Goal: Information Seeking & Learning: Learn about a topic

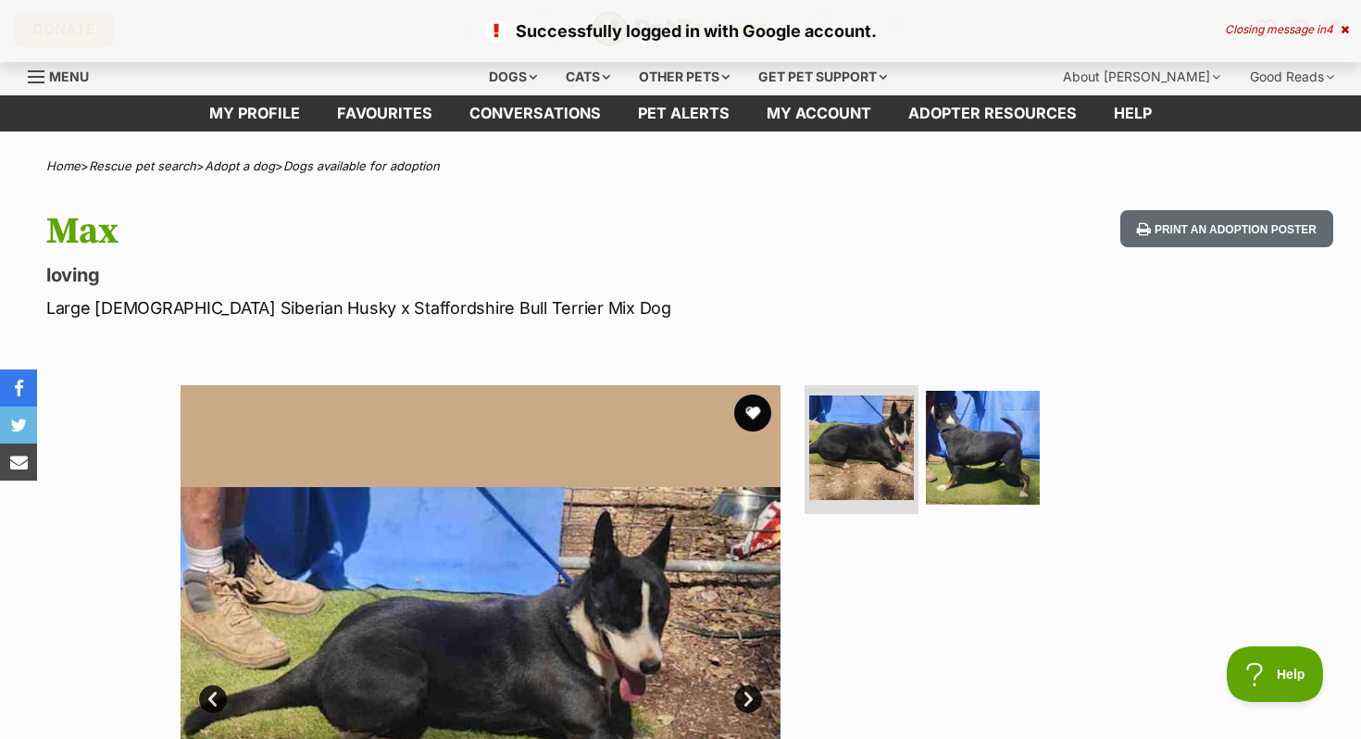
click at [1236, 21] on p "Successfully logged in with Google account." at bounding box center [681, 31] width 1324 height 25
click at [1238, 30] on div "Closing message in 4" at bounding box center [1287, 29] width 124 height 13
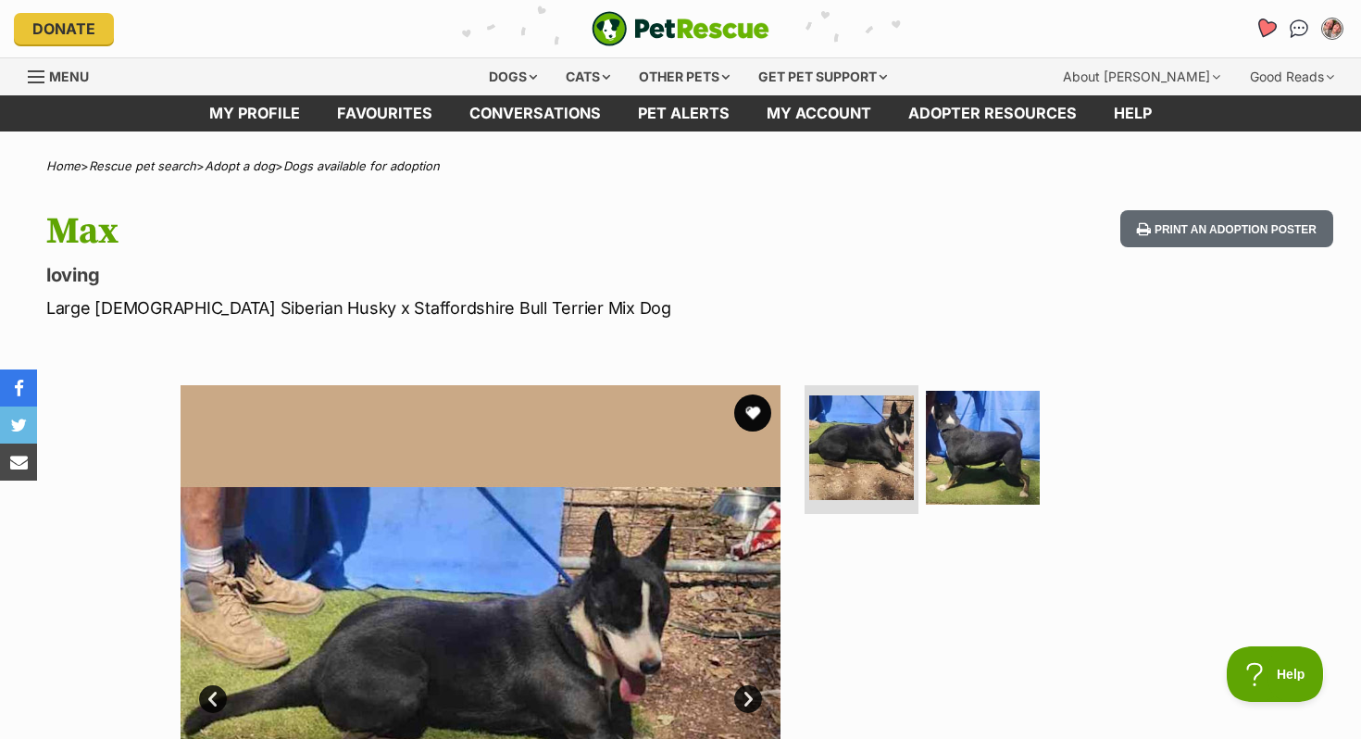
click at [1270, 31] on icon "Favourites" at bounding box center [1266, 28] width 22 height 21
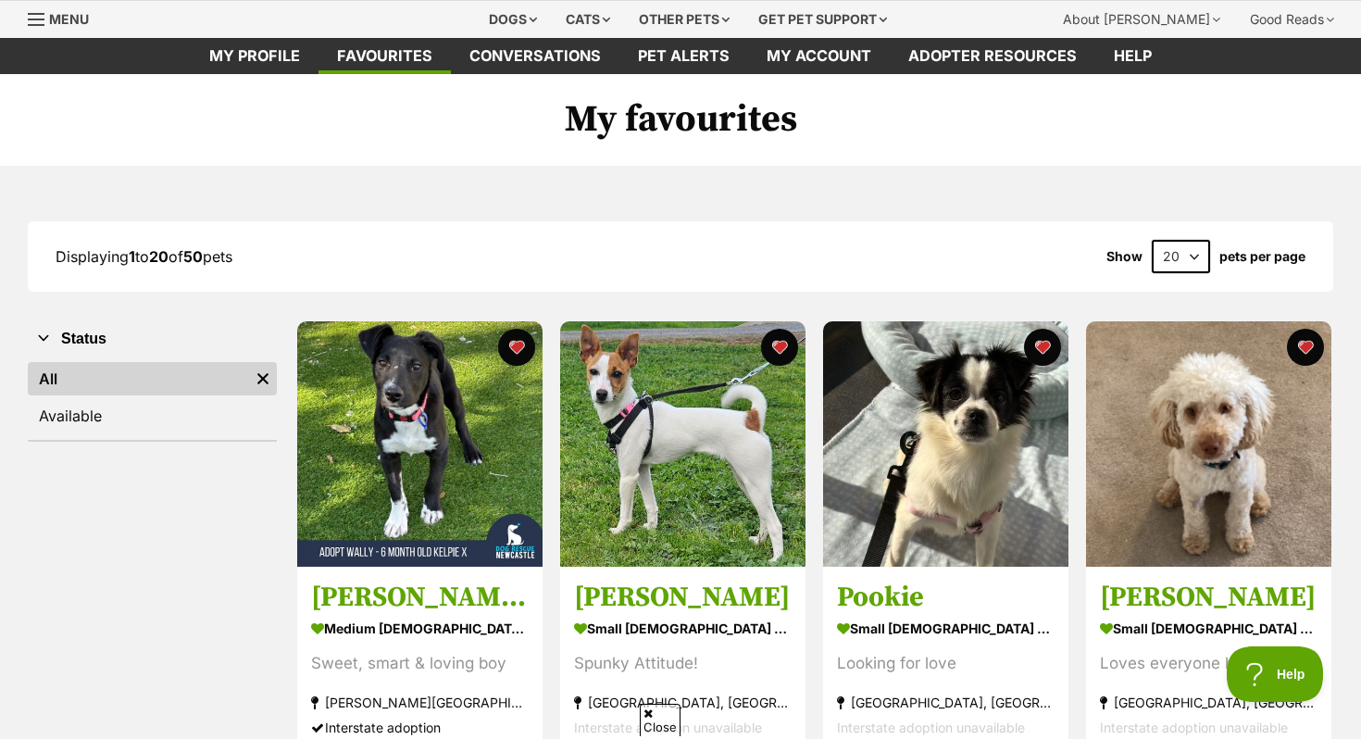
scroll to position [58, 0]
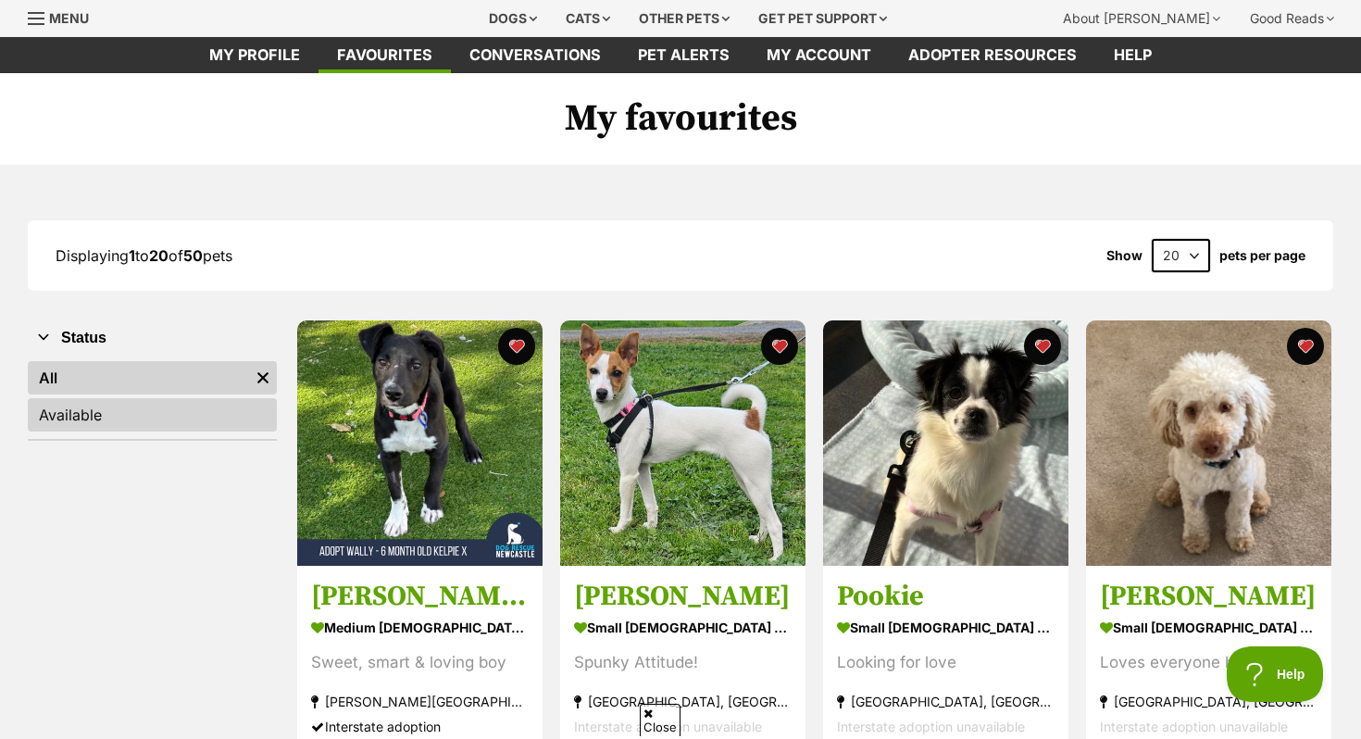
click at [126, 423] on link "Available" at bounding box center [152, 414] width 249 height 33
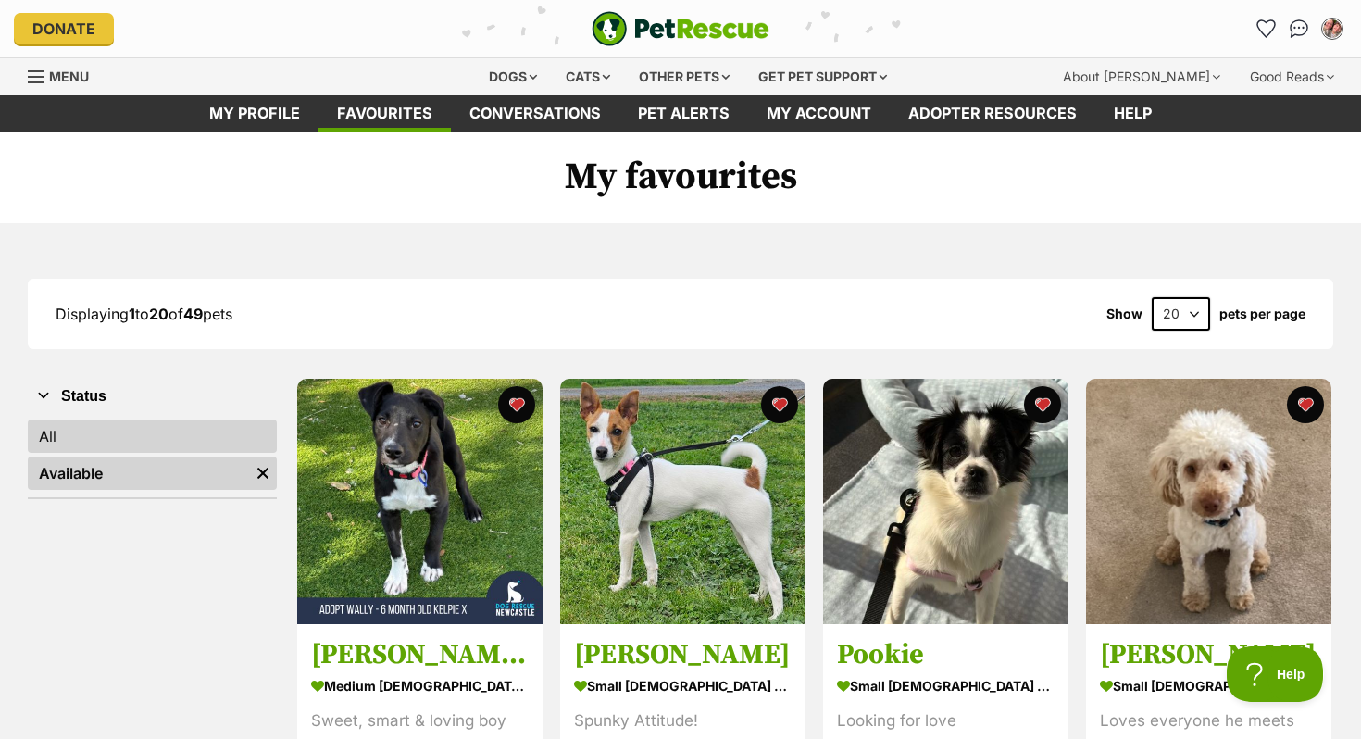
click at [119, 436] on link "All" at bounding box center [152, 435] width 249 height 33
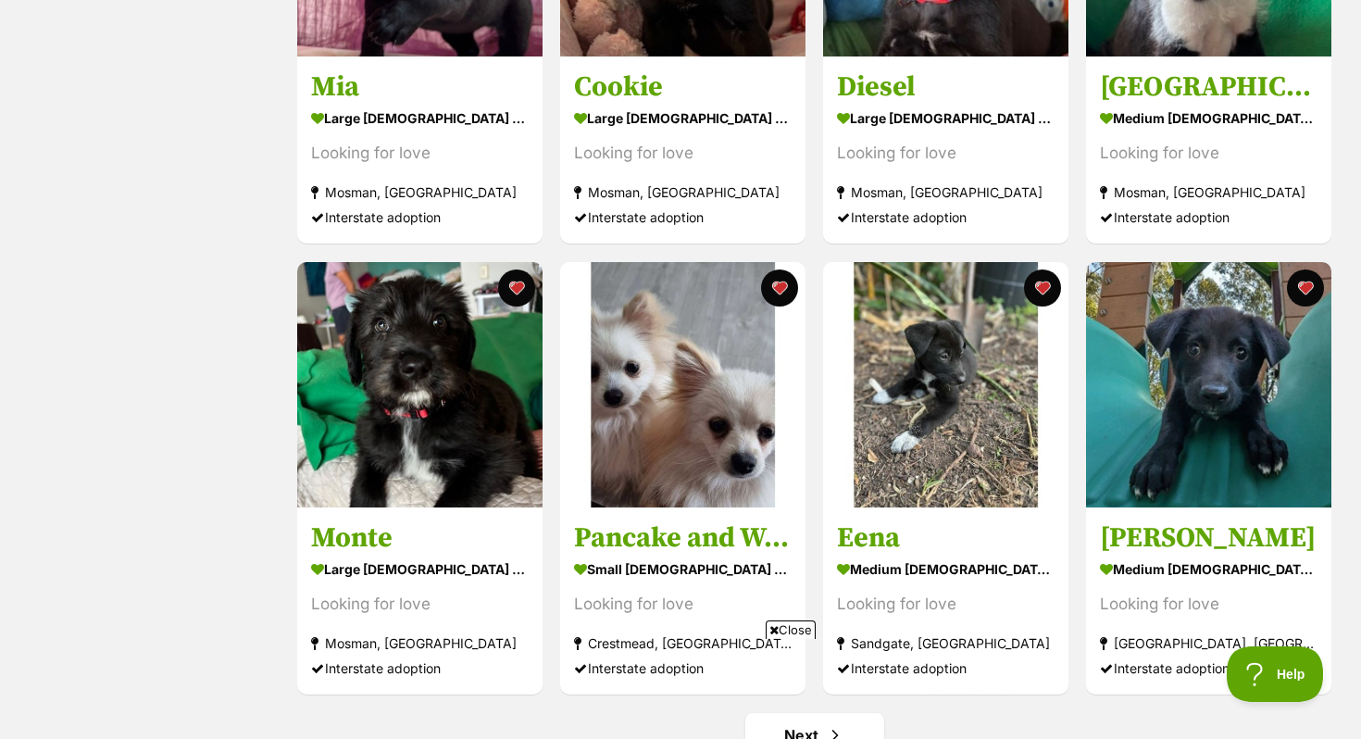
scroll to position [2120, 0]
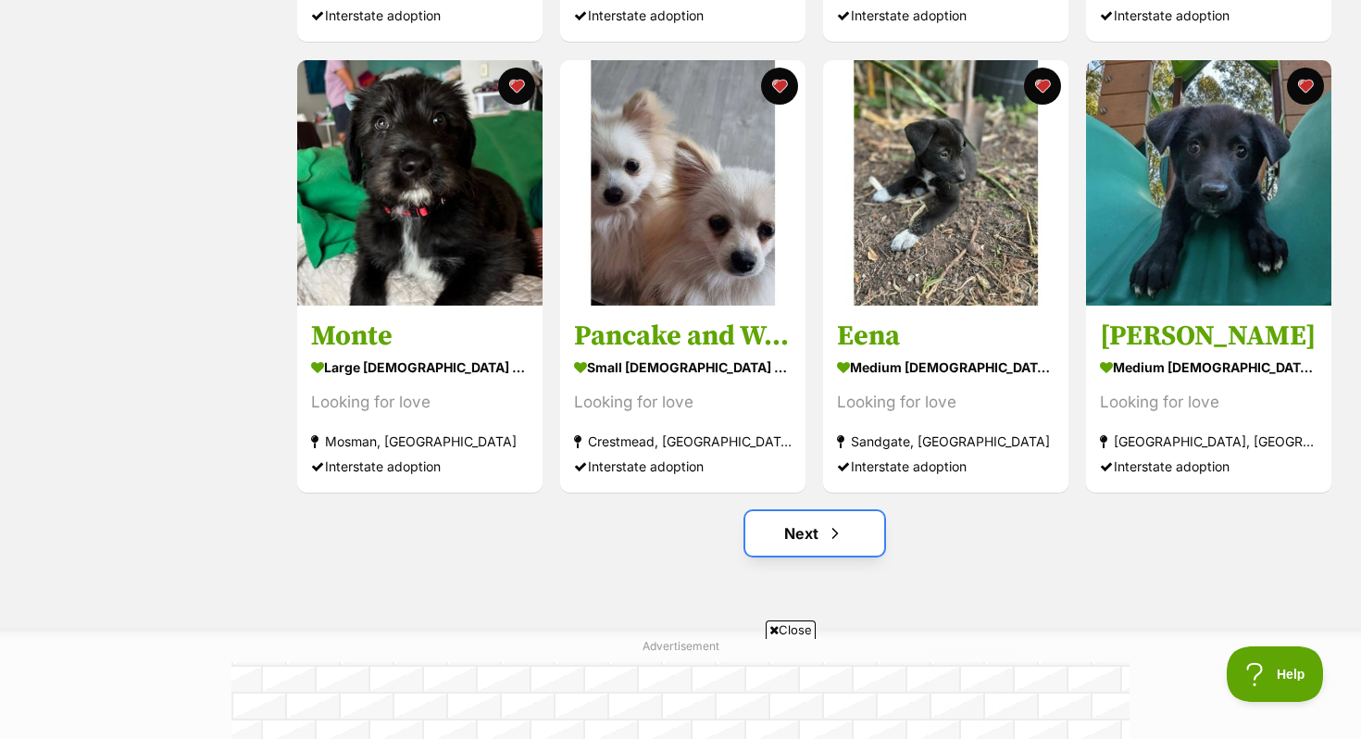
click at [794, 520] on link "Next" at bounding box center [814, 533] width 139 height 44
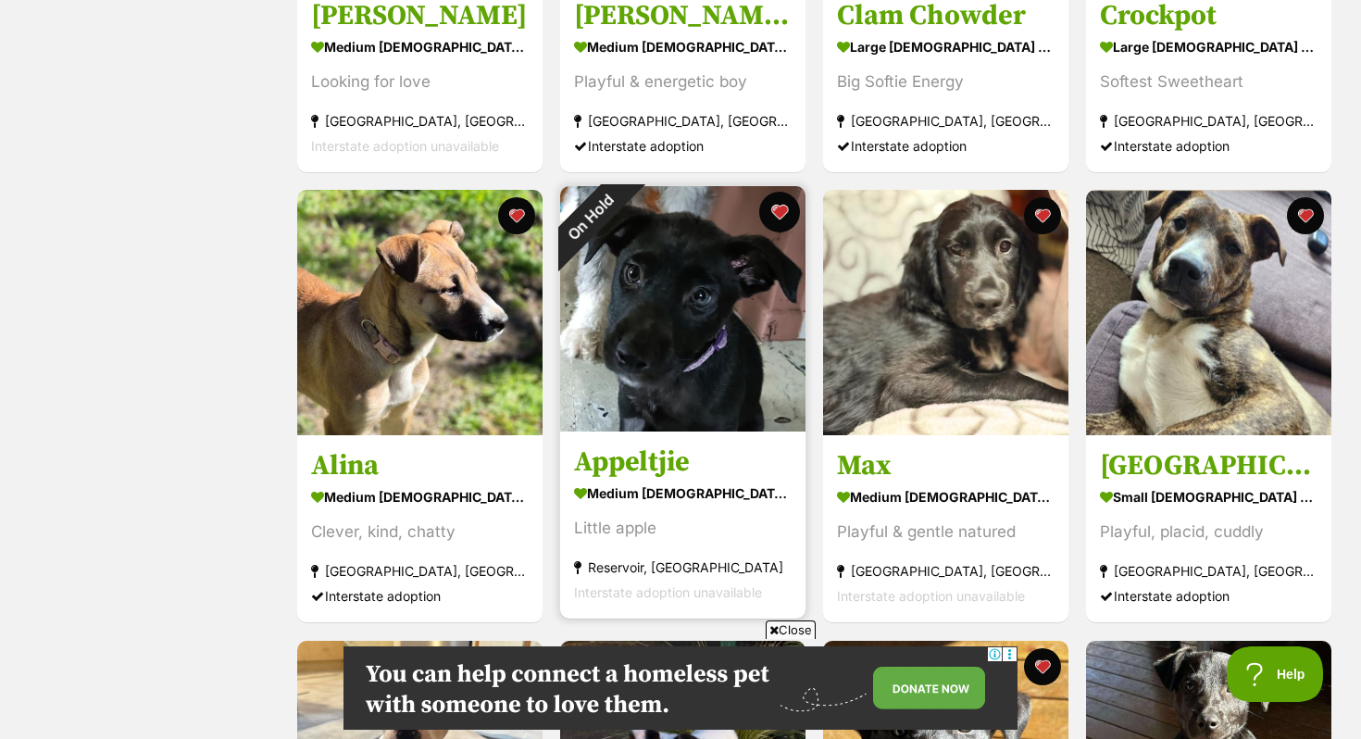
click at [771, 211] on button "favourite" at bounding box center [779, 212] width 41 height 41
click at [703, 456] on h3 "Appeltjie" at bounding box center [683, 462] width 218 height 35
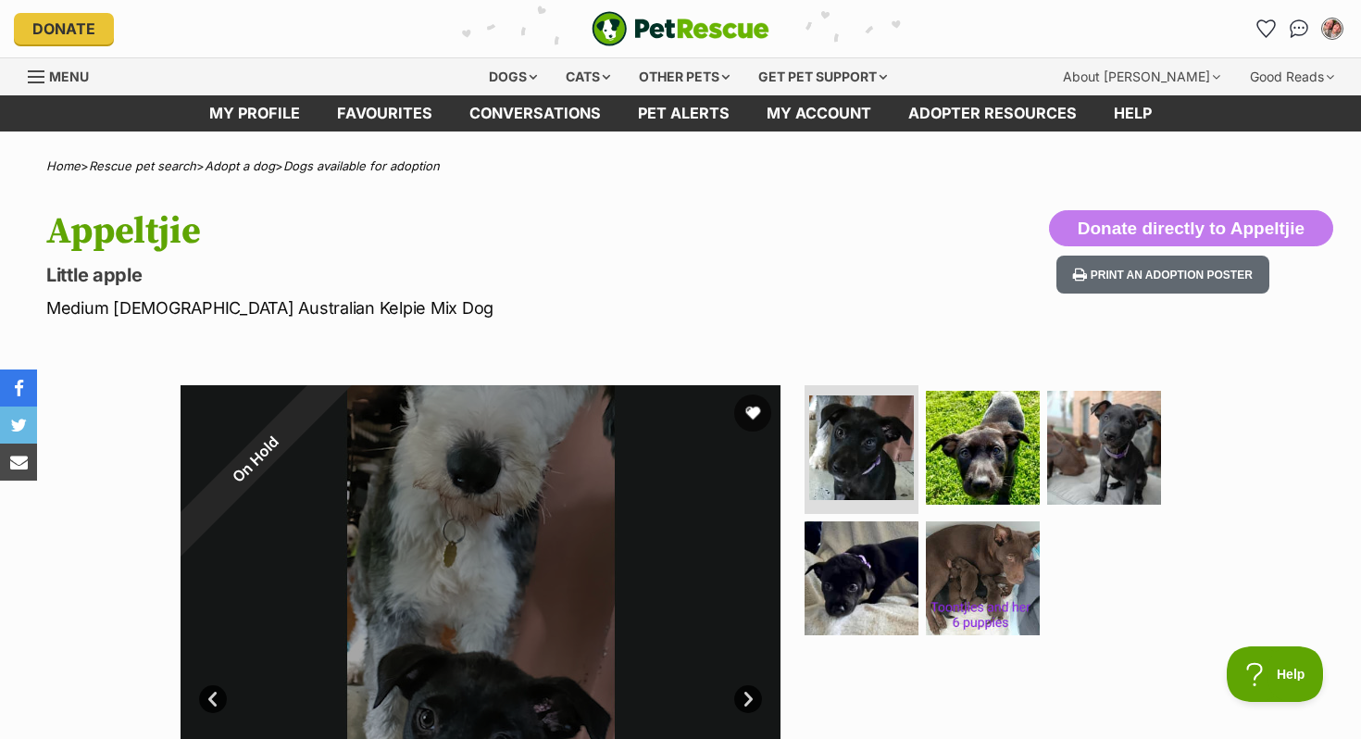
scroll to position [306, 0]
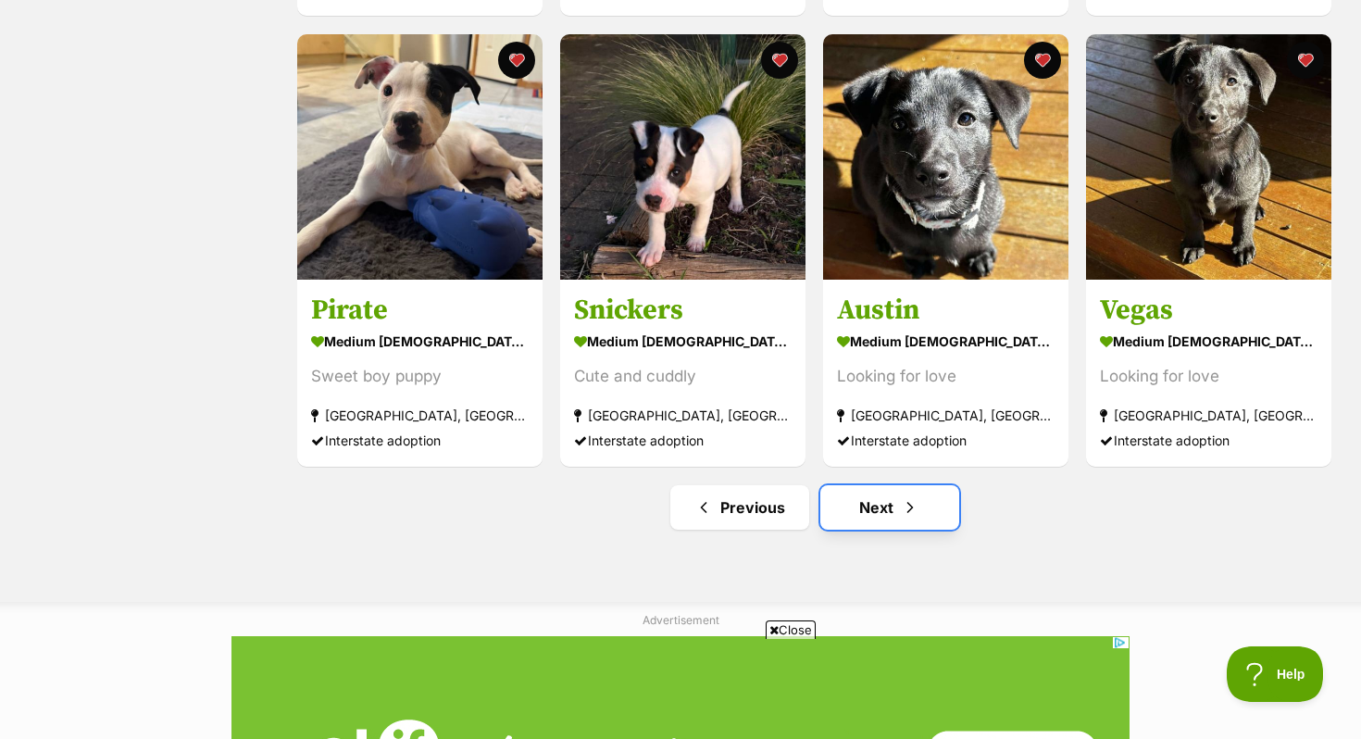
click at [861, 523] on link "Next" at bounding box center [889, 507] width 139 height 44
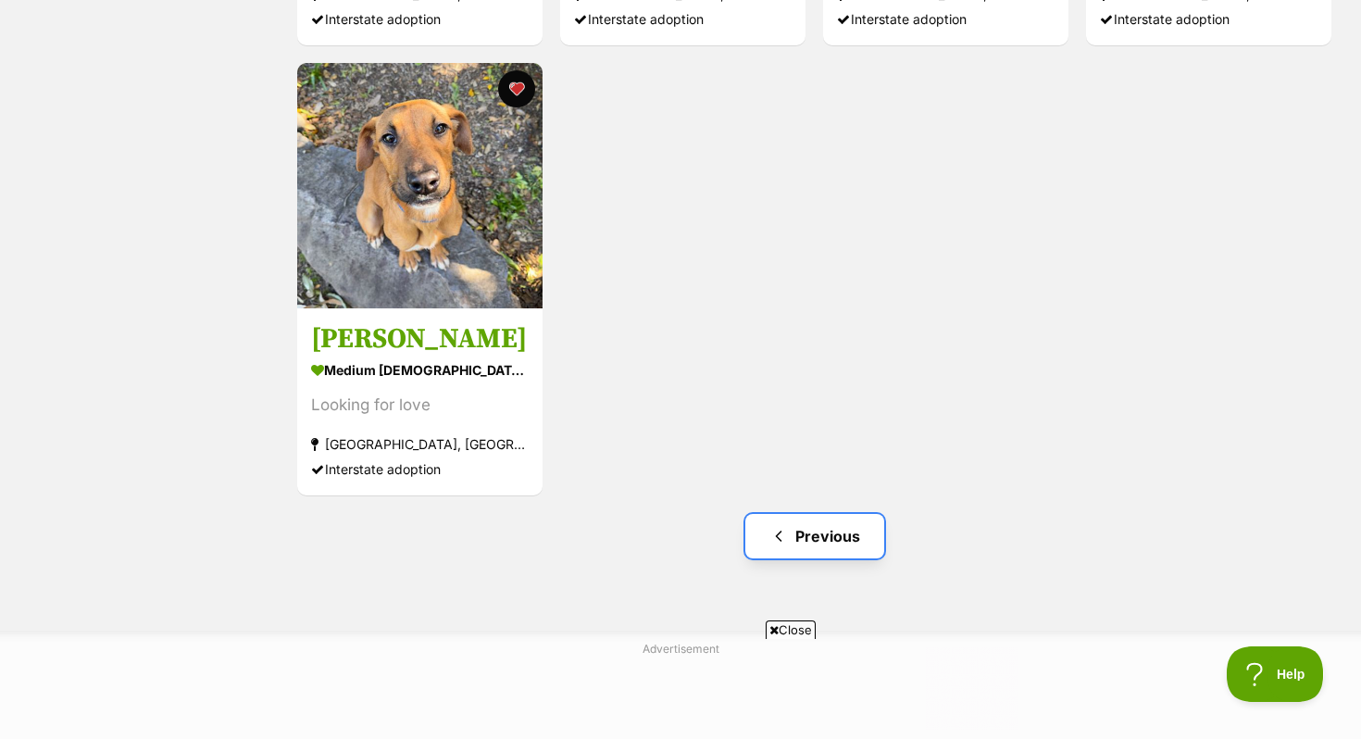
click at [770, 535] on span "Previous page" at bounding box center [778, 536] width 19 height 22
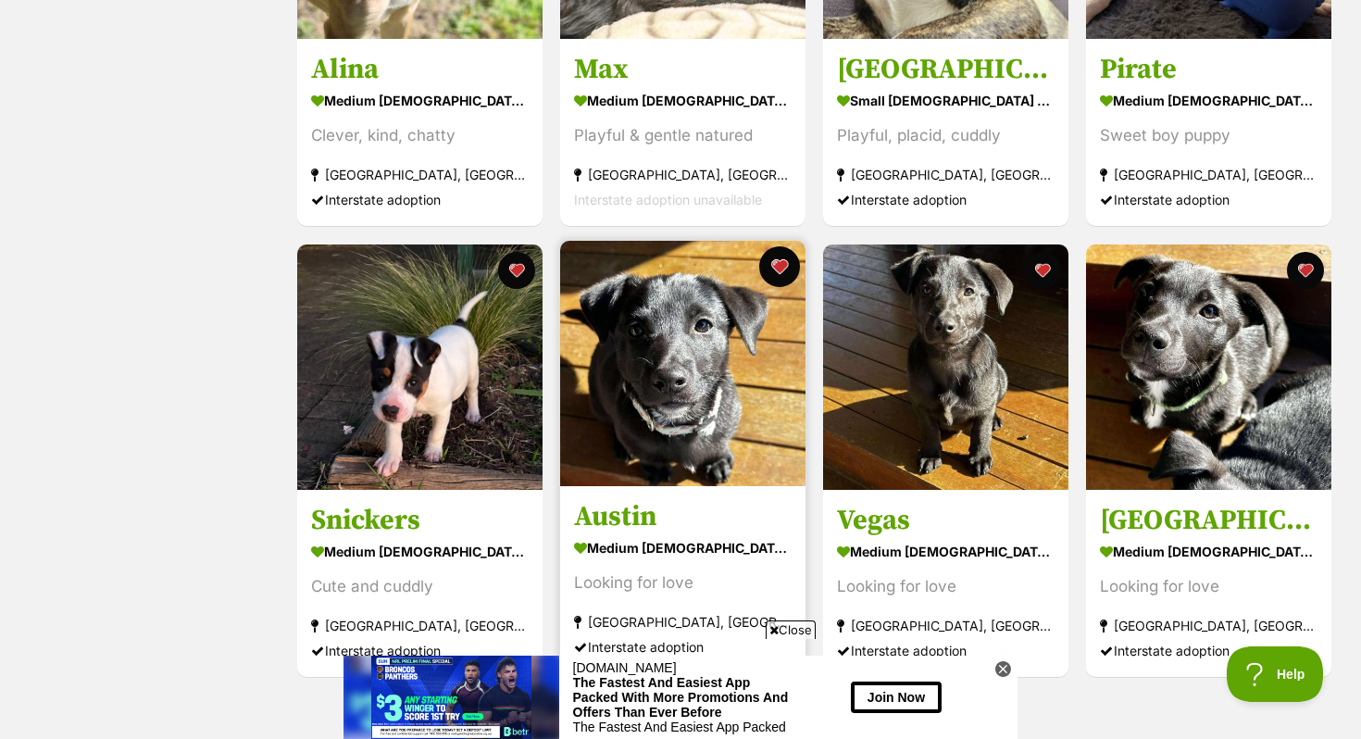
scroll to position [1549, 0]
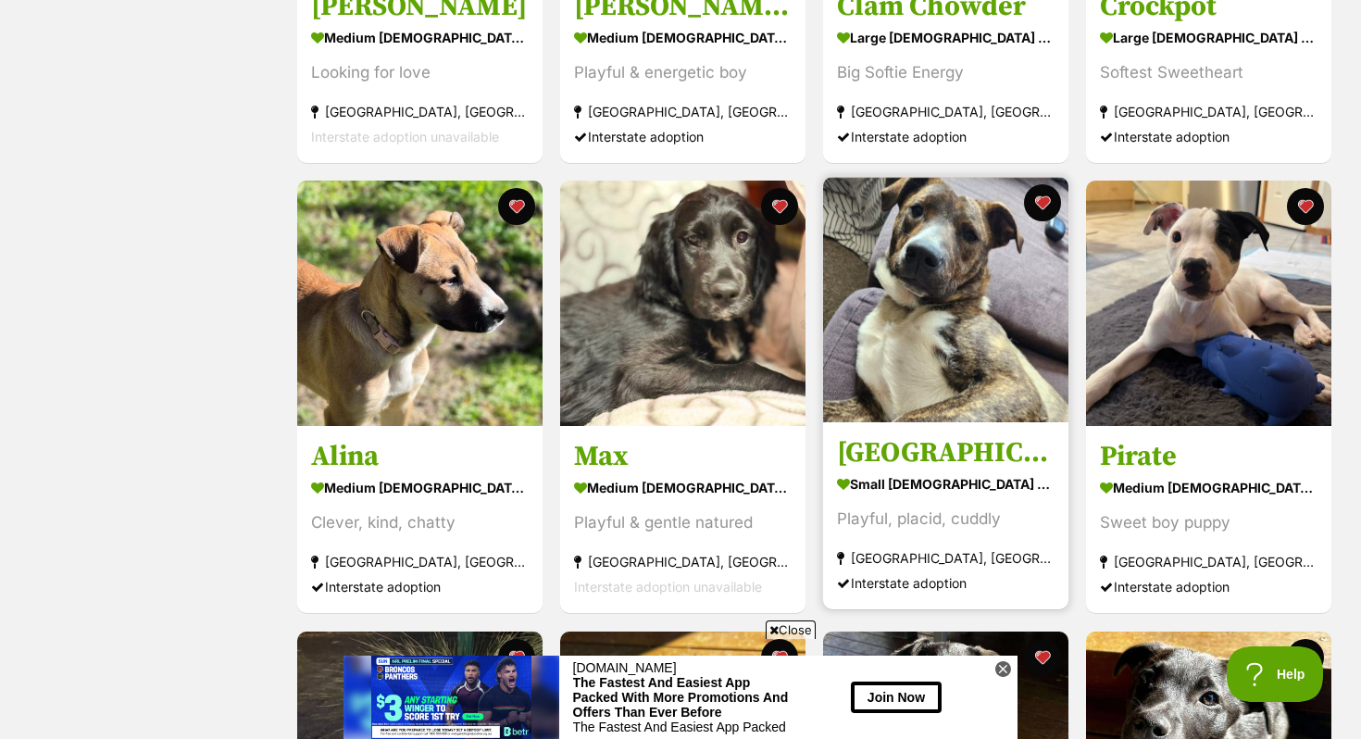
click at [1024, 371] on img at bounding box center [945, 299] width 245 height 245
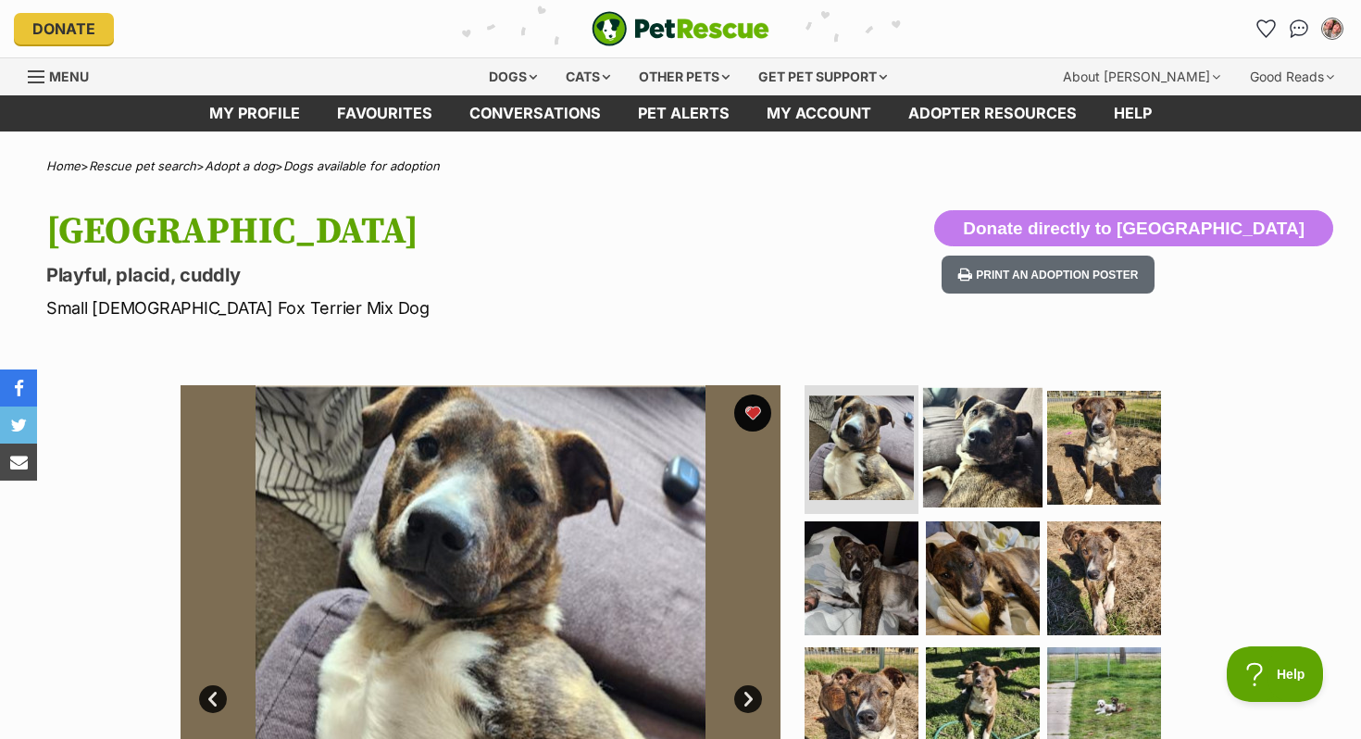
click at [986, 454] on img at bounding box center [982, 446] width 119 height 119
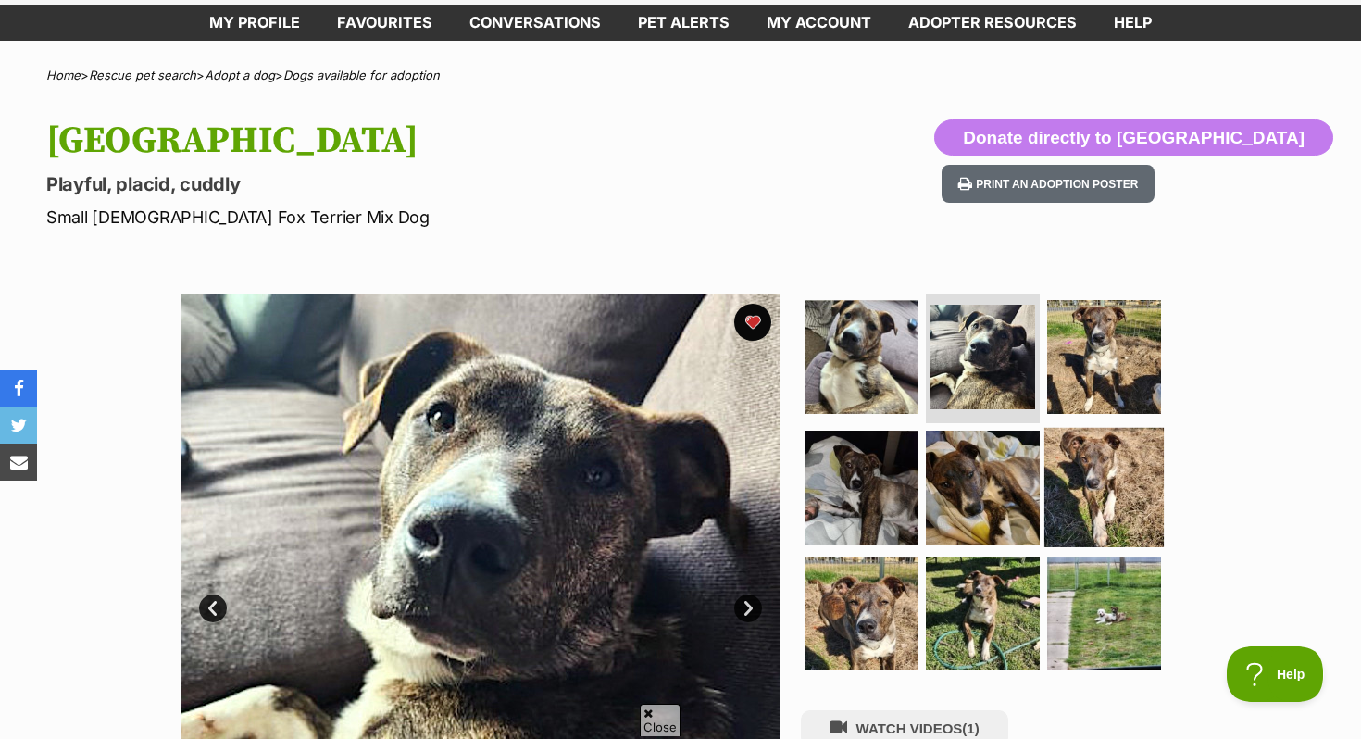
click at [1085, 473] on img at bounding box center [1103, 487] width 119 height 119
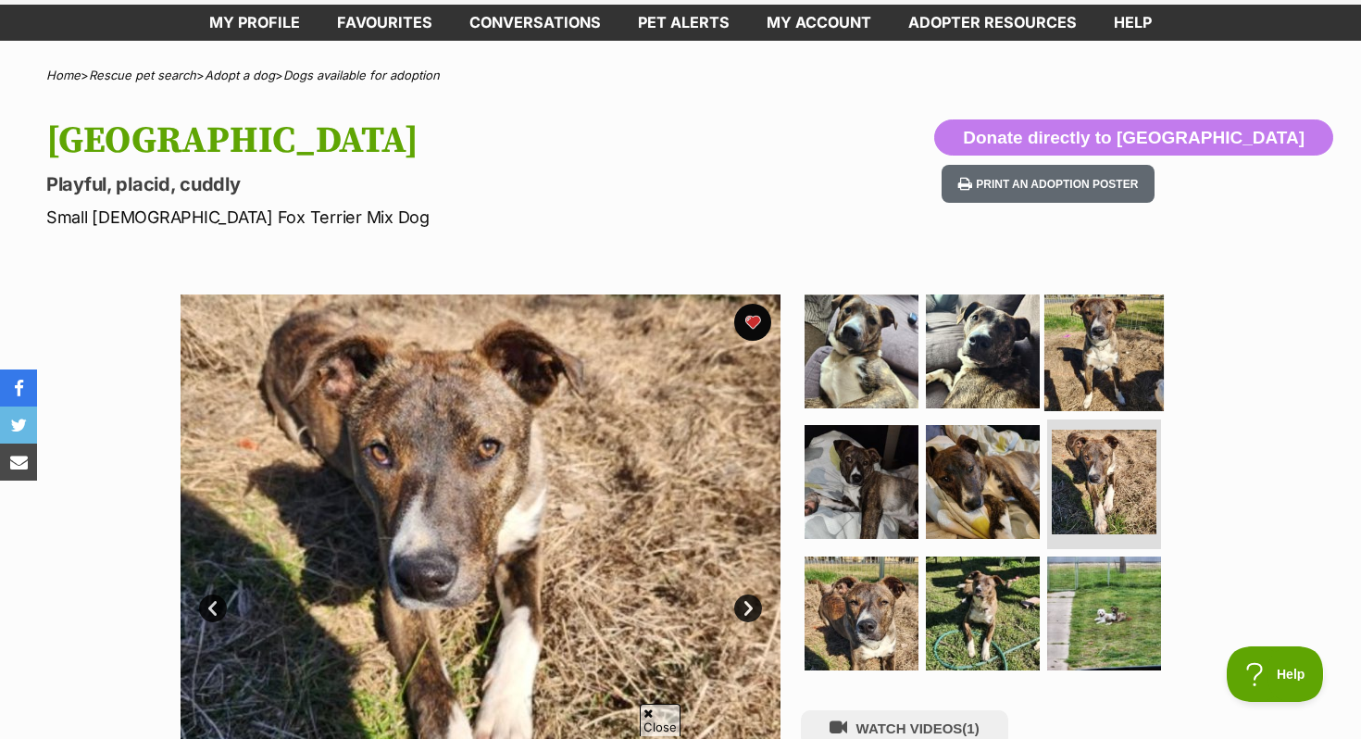
click at [1097, 351] on img at bounding box center [1103, 350] width 119 height 119
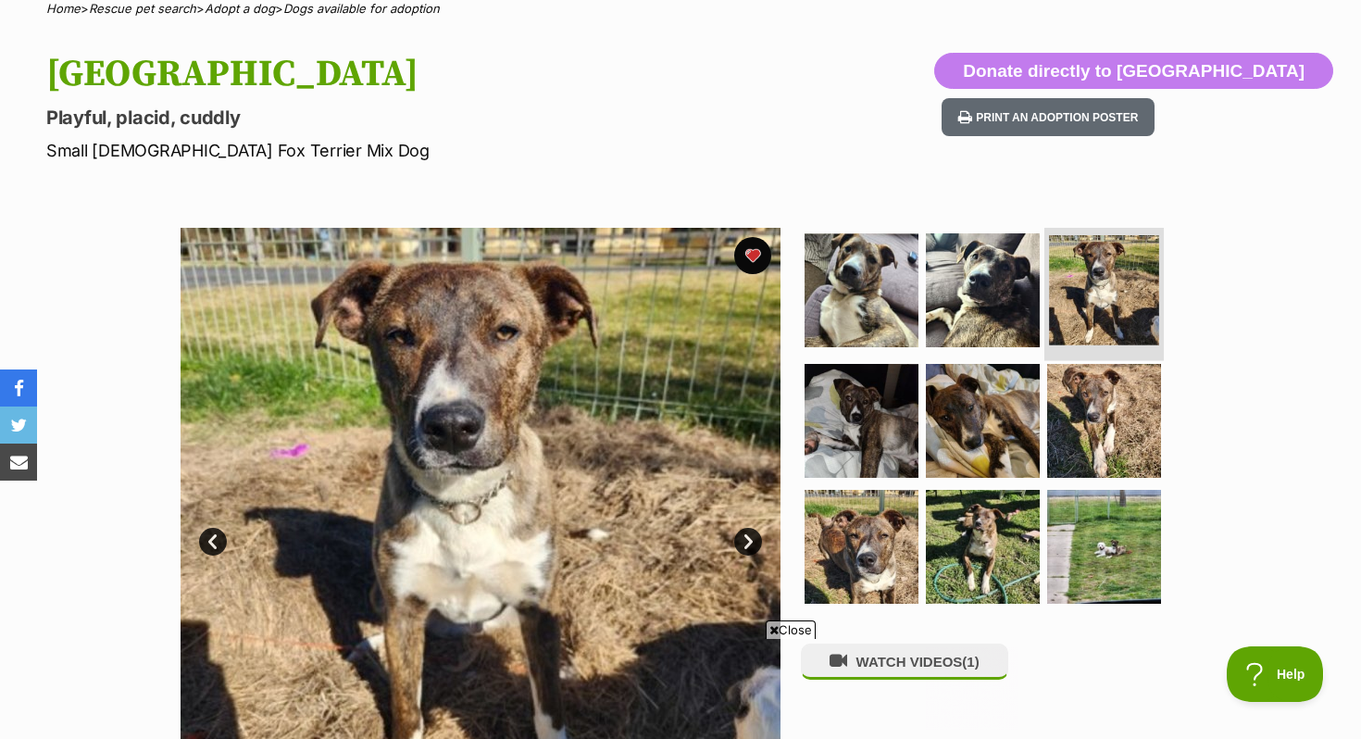
scroll to position [298, 0]
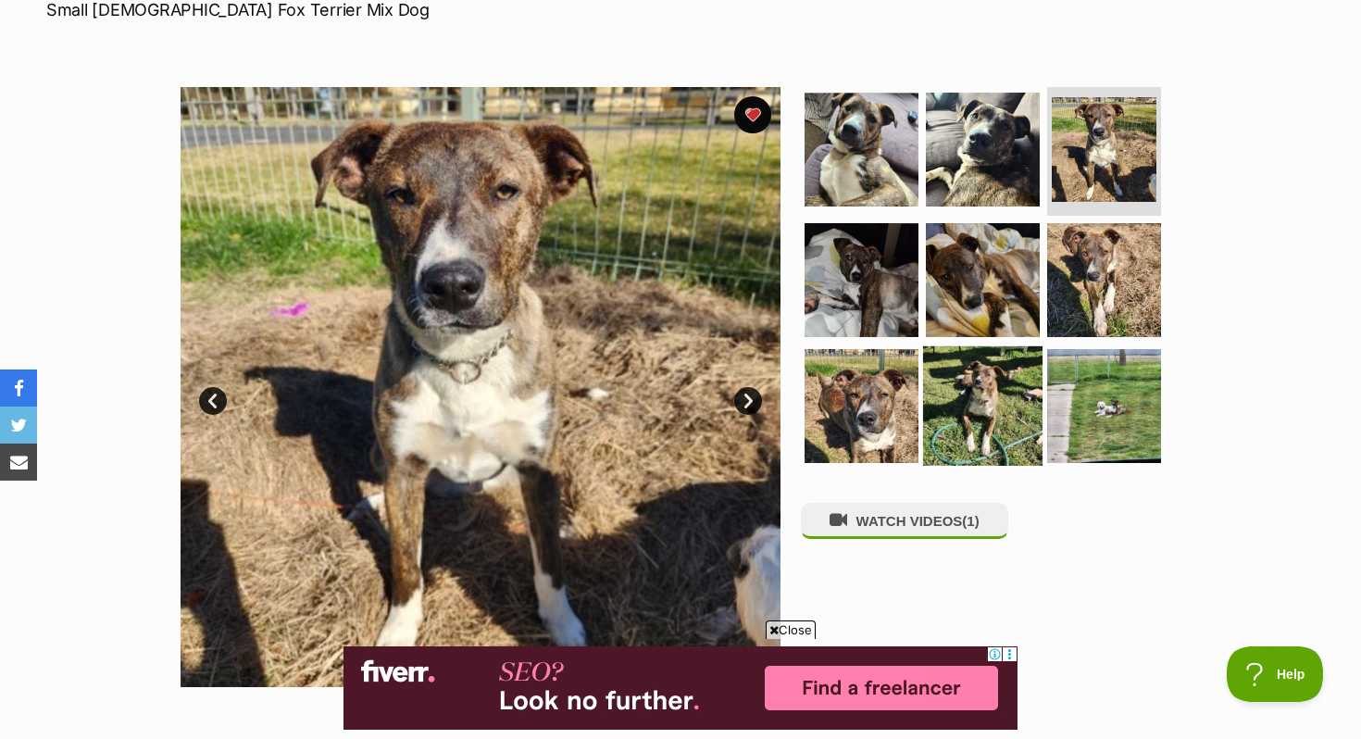
click at [967, 401] on img at bounding box center [982, 405] width 119 height 119
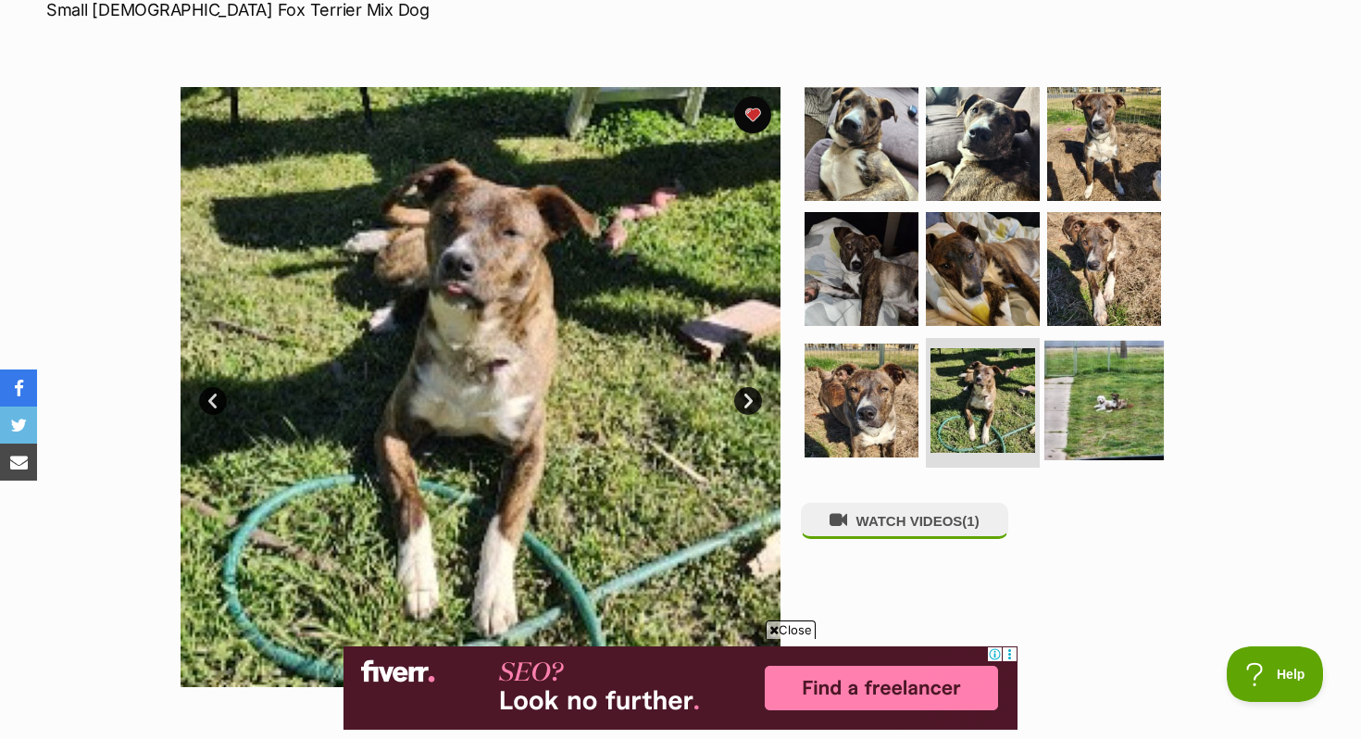
click at [1096, 406] on img at bounding box center [1103, 400] width 119 height 119
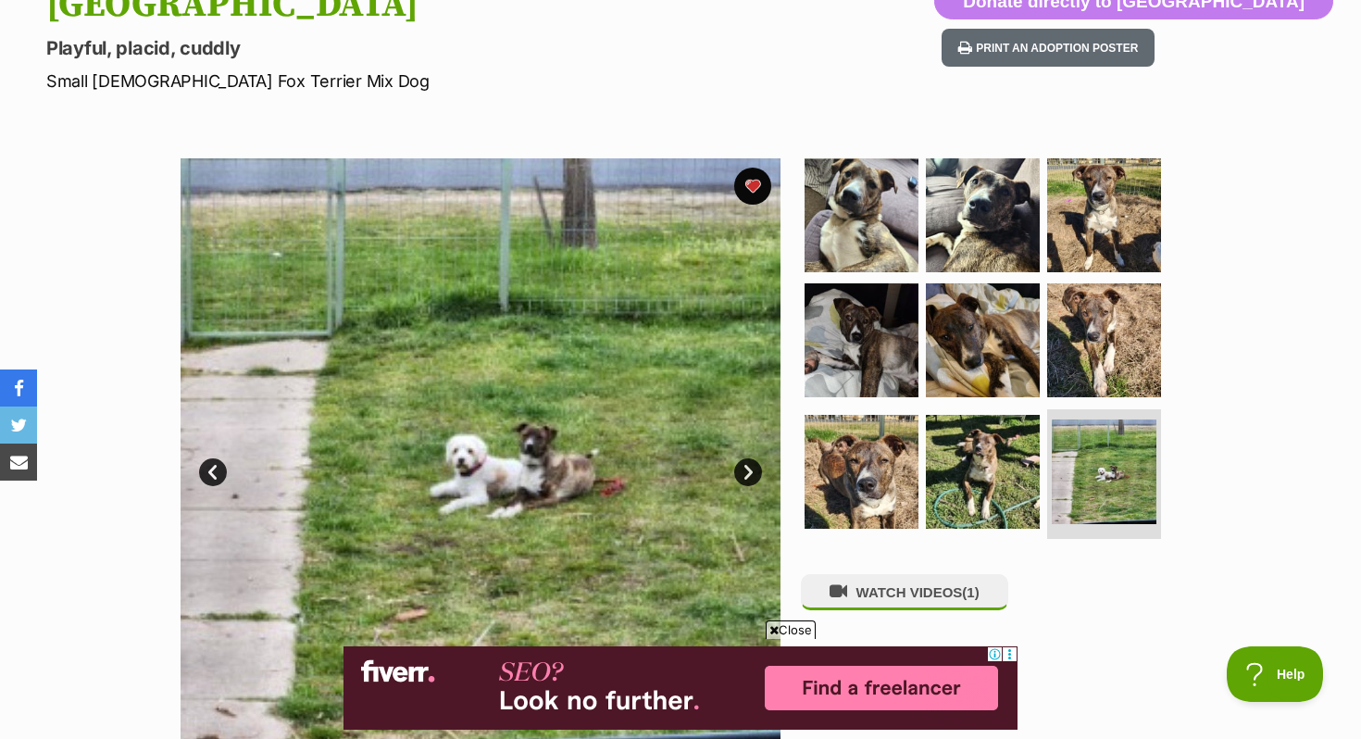
scroll to position [106, 0]
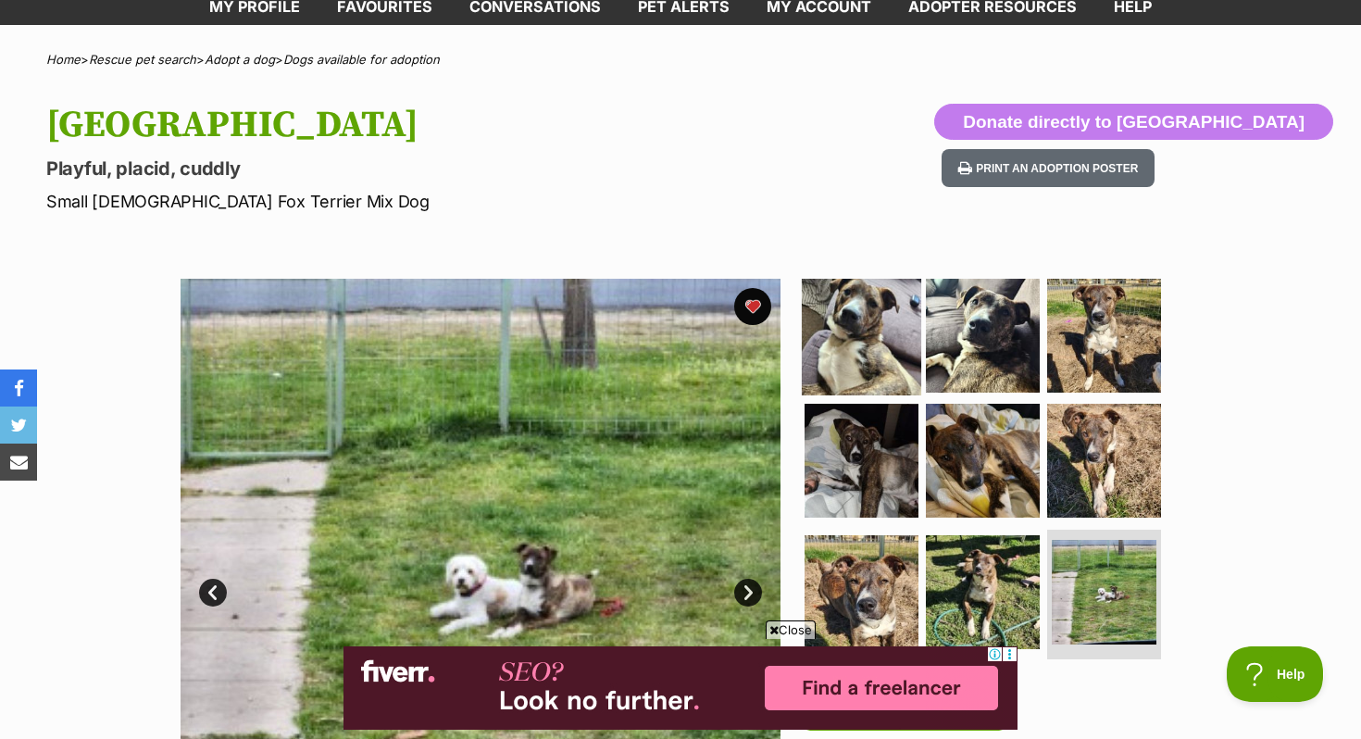
click at [908, 305] on img at bounding box center [861, 334] width 119 height 119
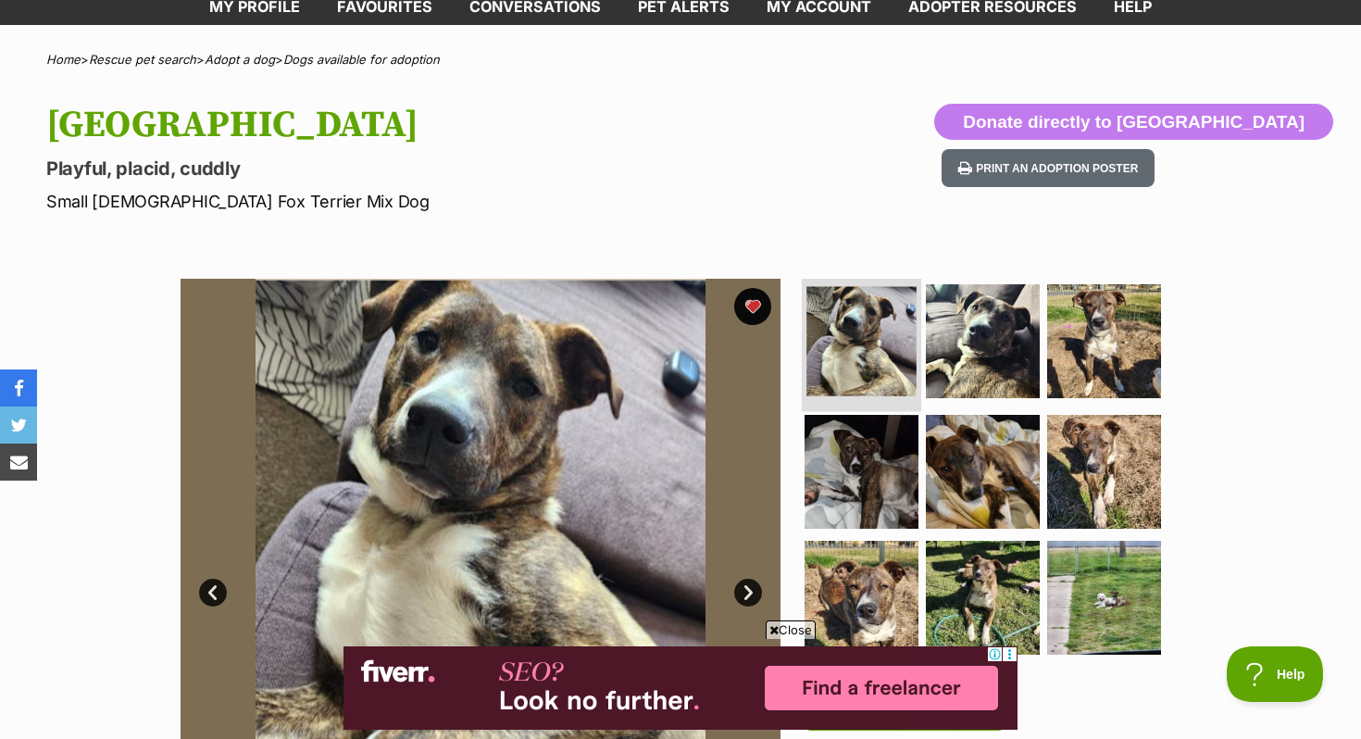
click at [856, 303] on img at bounding box center [861, 341] width 110 height 110
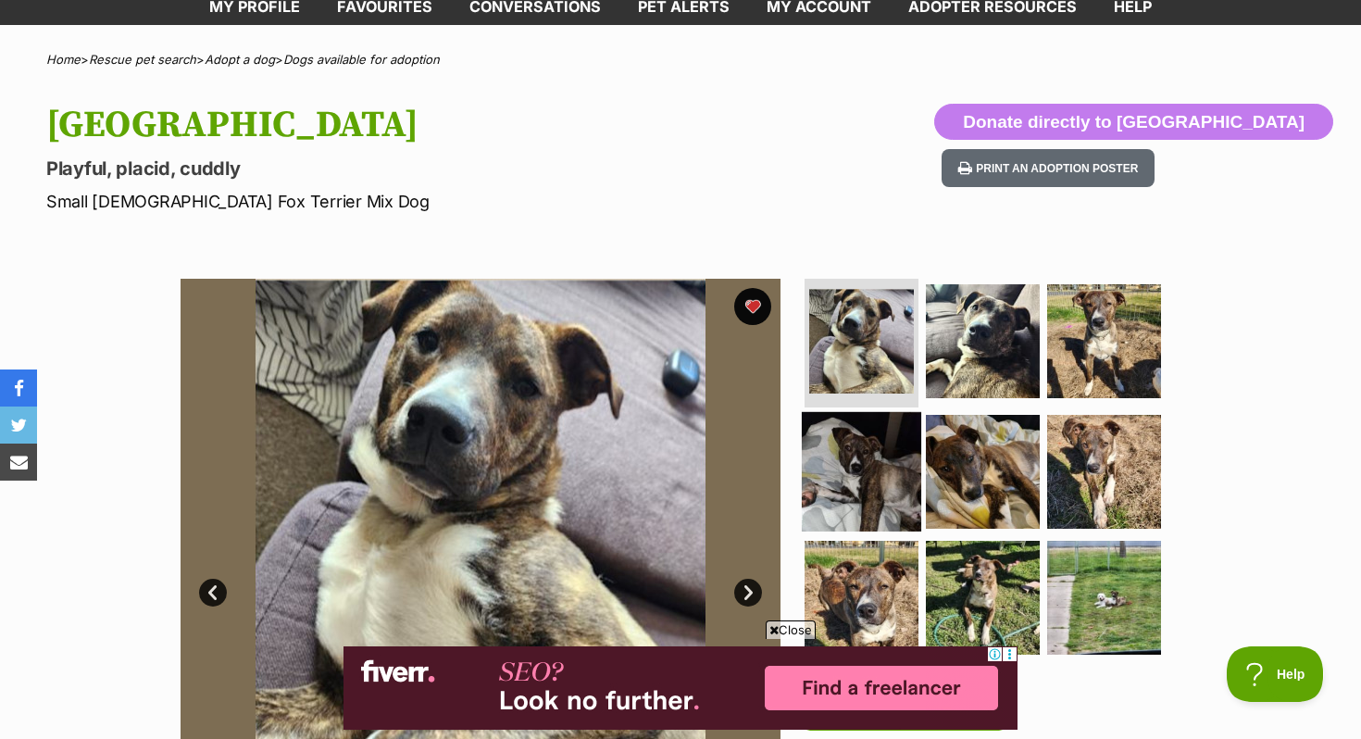
scroll to position [0, 0]
click at [874, 453] on img at bounding box center [861, 471] width 119 height 119
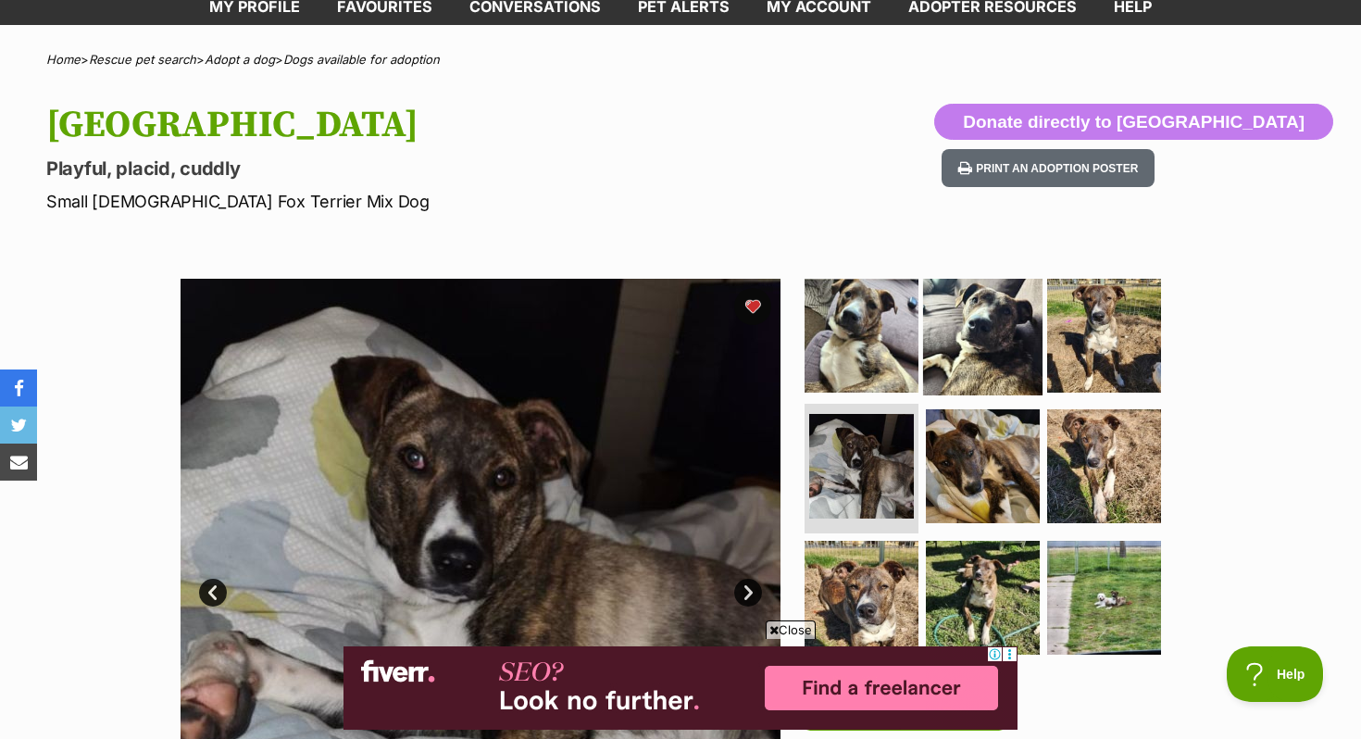
click at [939, 335] on img at bounding box center [982, 334] width 119 height 119
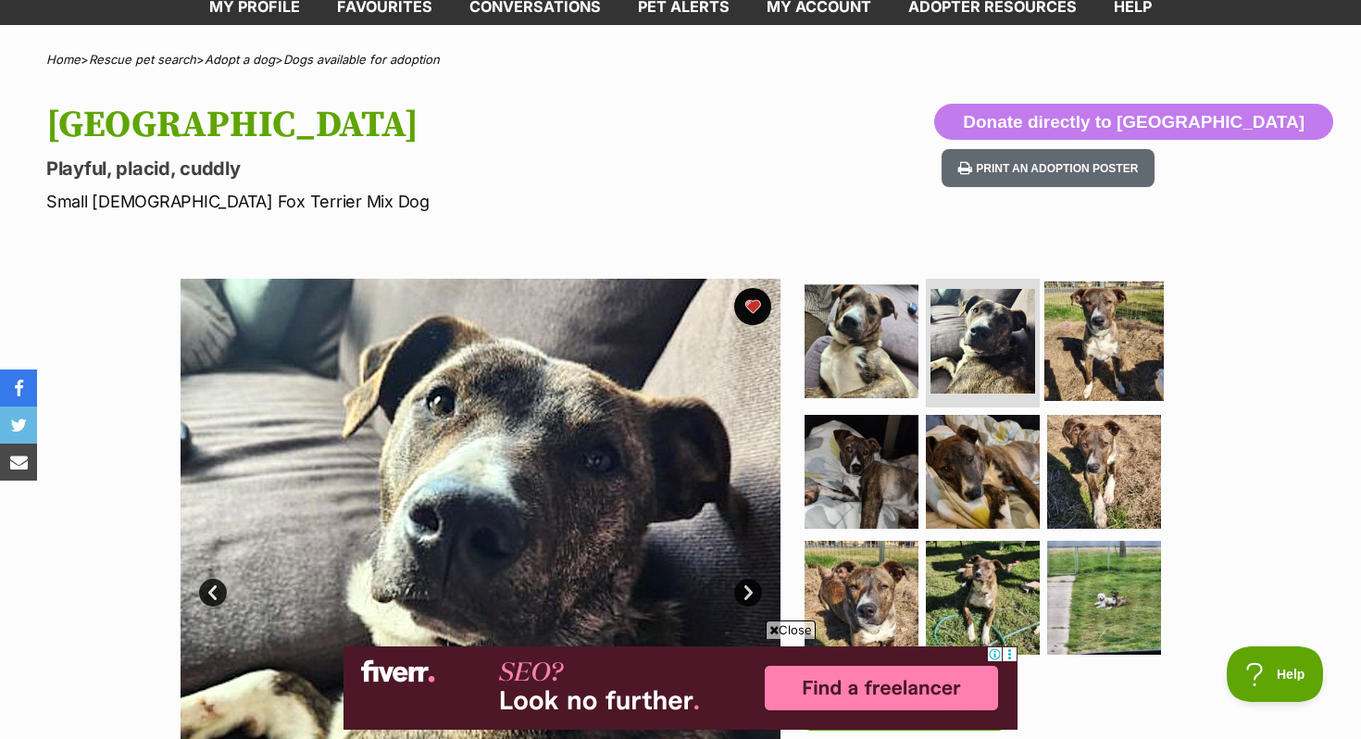
click at [1100, 337] on img at bounding box center [1103, 340] width 119 height 119
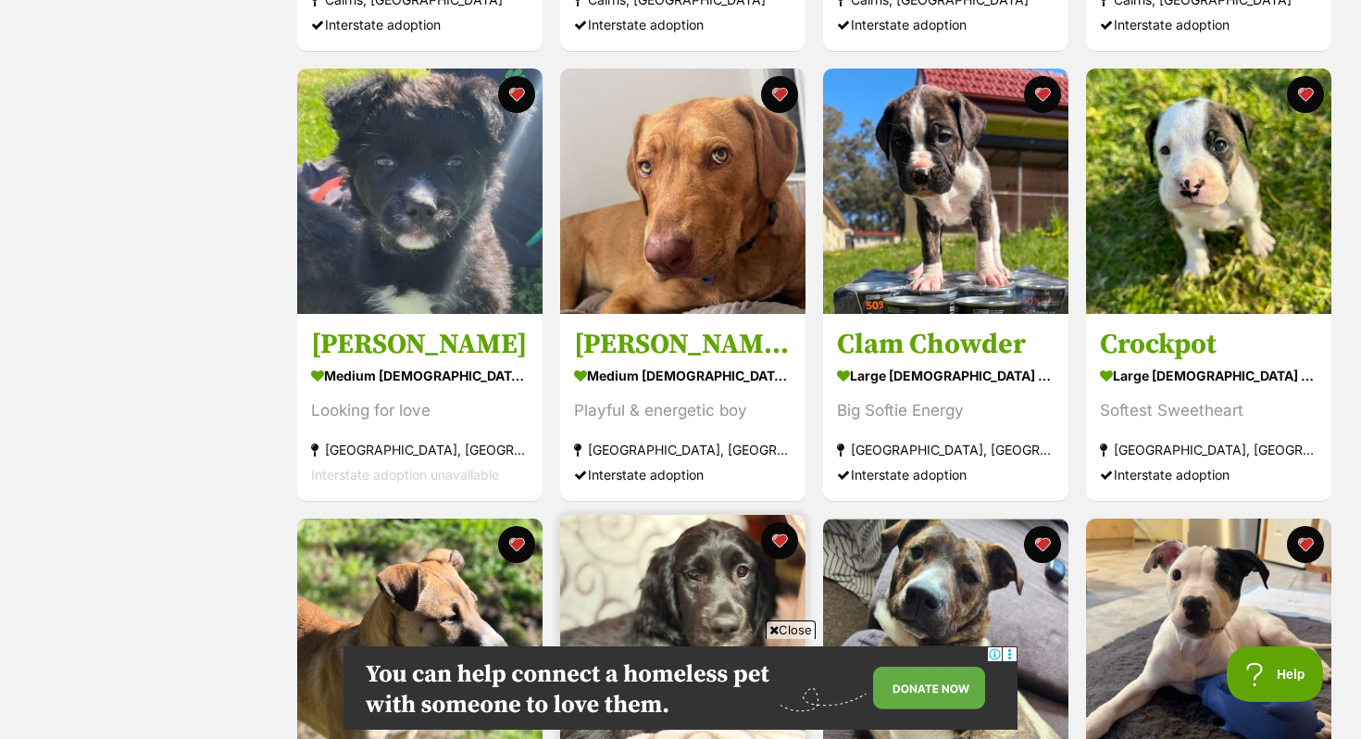
scroll to position [1557, 0]
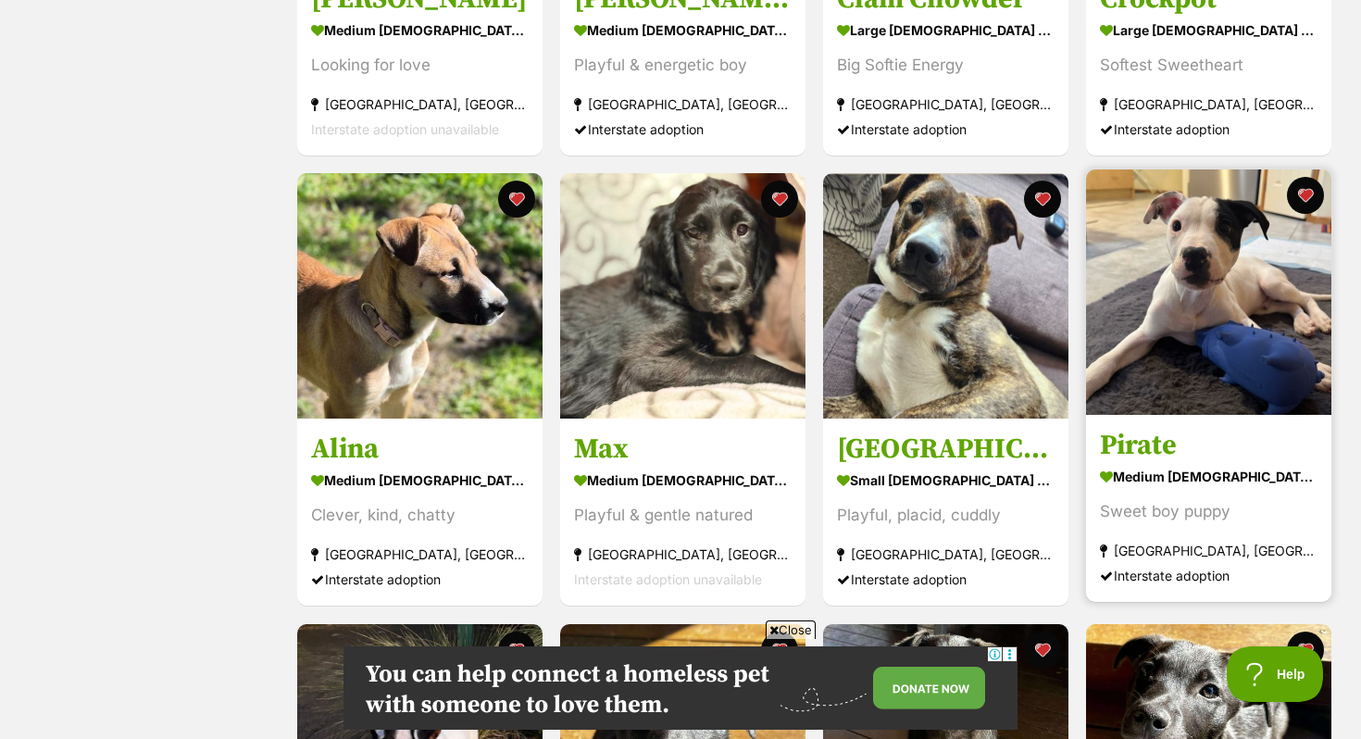
click at [1182, 314] on img at bounding box center [1208, 291] width 245 height 245
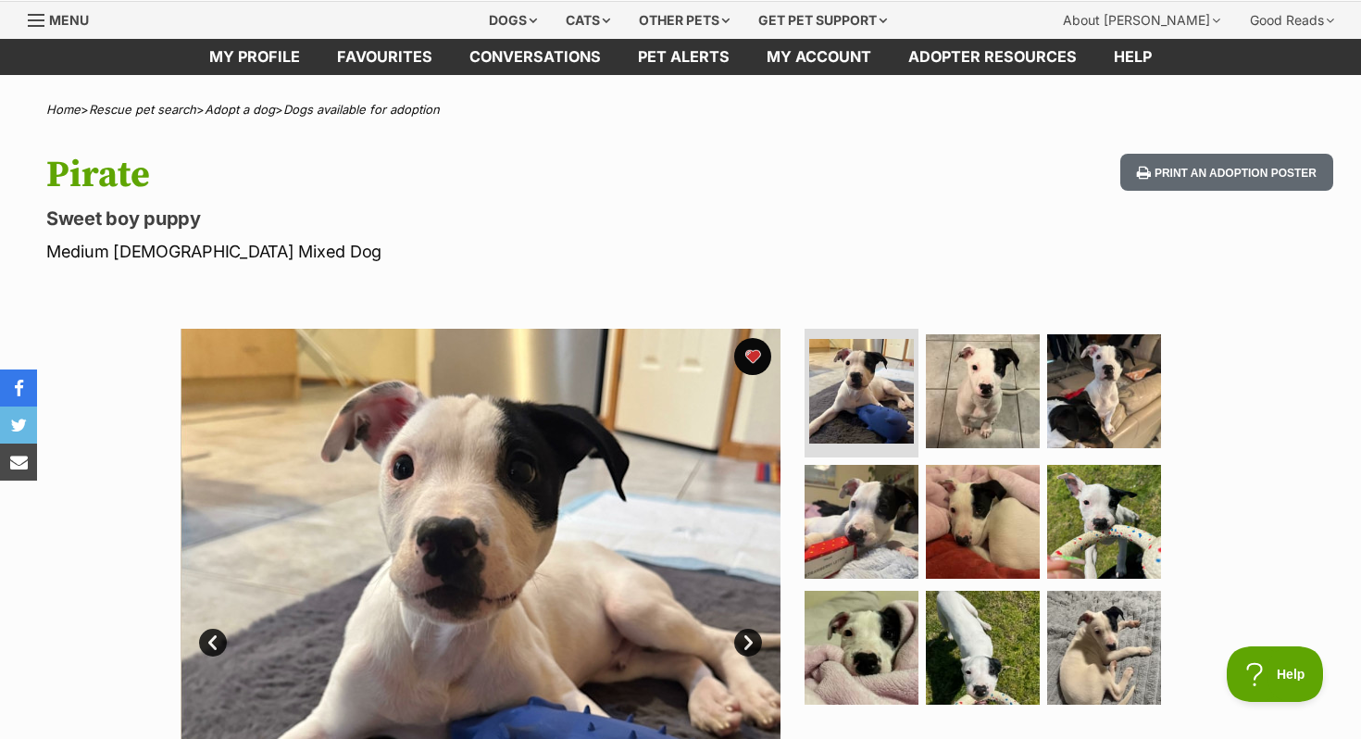
scroll to position [142, 0]
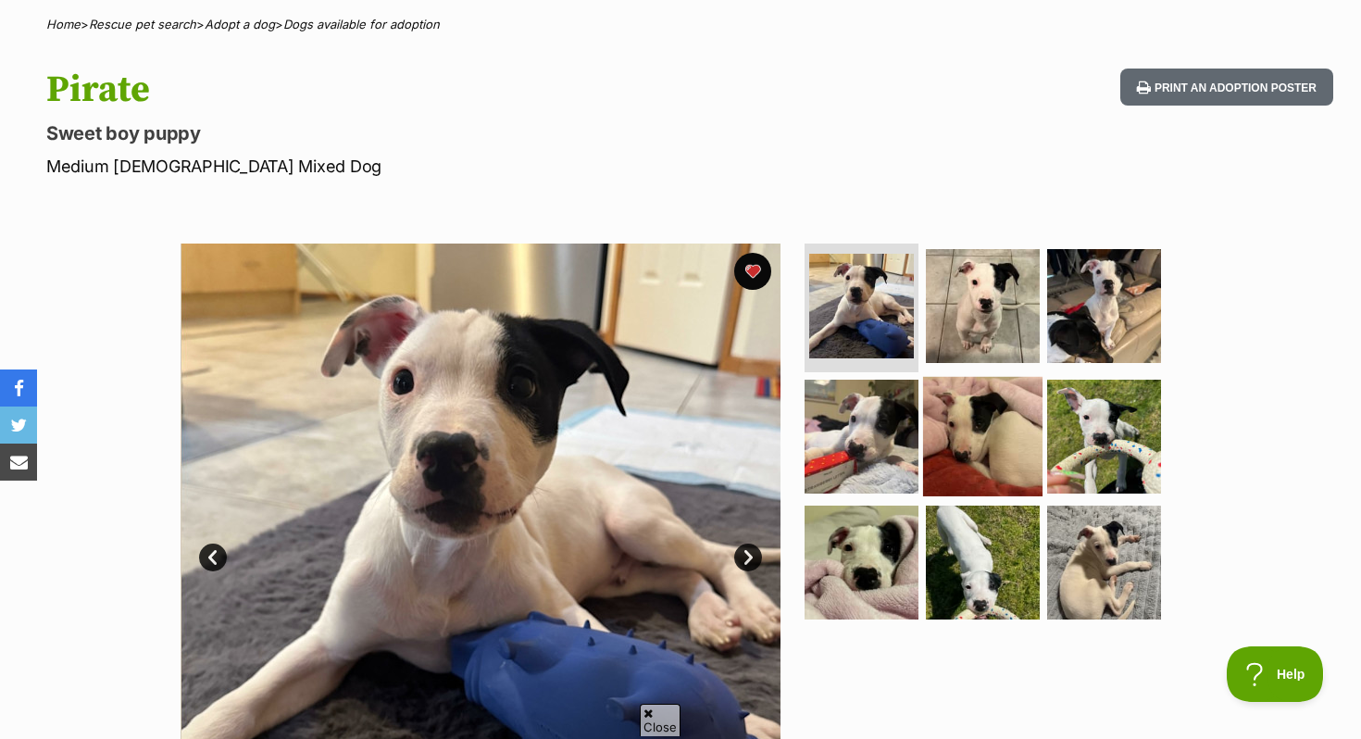
click at [945, 388] on img at bounding box center [982, 436] width 119 height 119
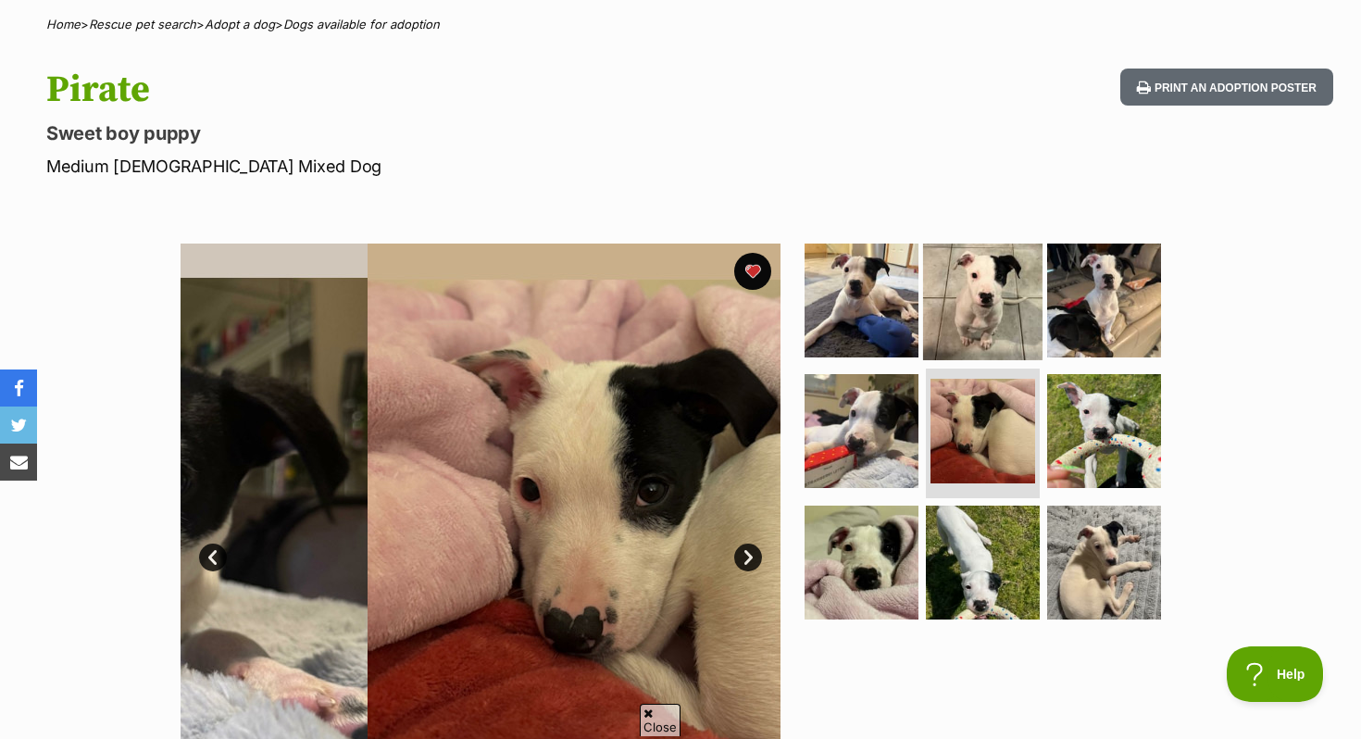
click at [939, 331] on img at bounding box center [982, 299] width 119 height 119
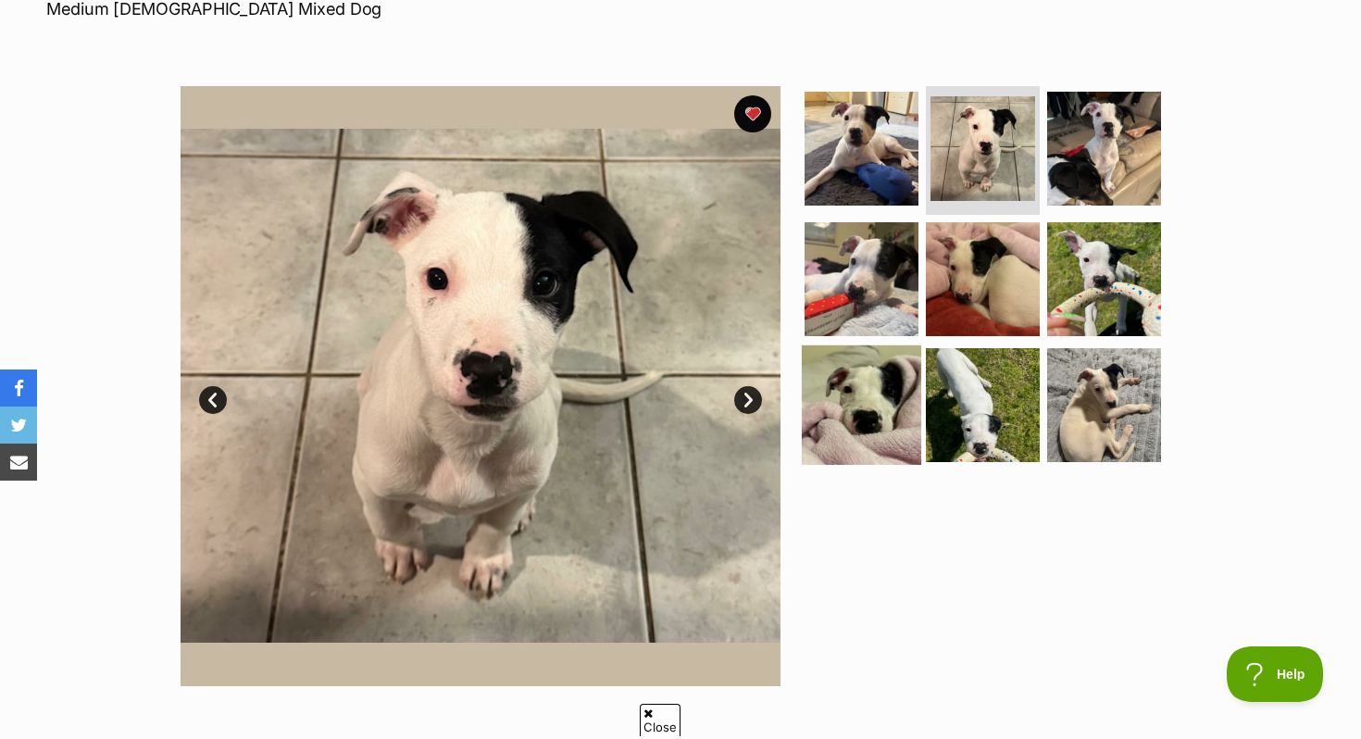
scroll to position [0, 0]
click at [855, 442] on img at bounding box center [861, 404] width 119 height 119
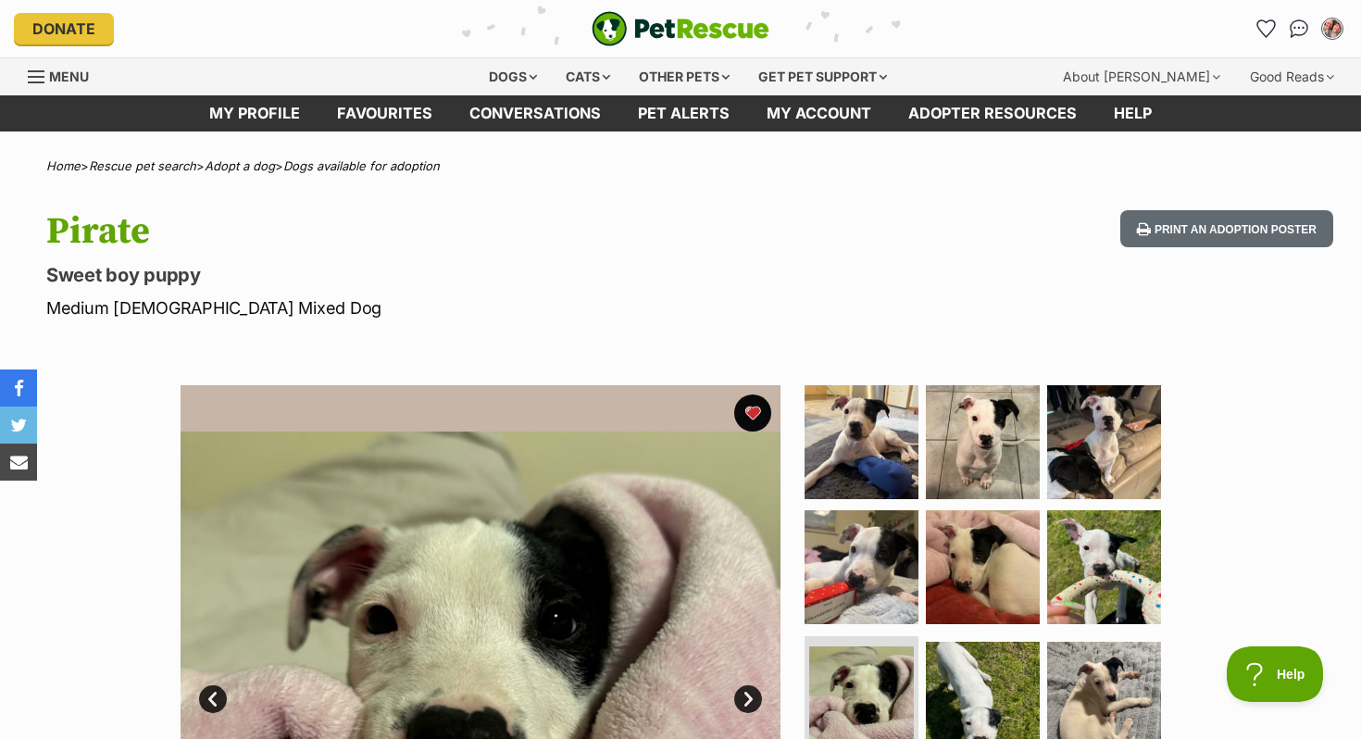
click at [1248, 30] on div "My account Remi Lynch Edit profile Log out Pet alerts Pet alert matches Account…" at bounding box center [1125, 29] width 444 height 30
click at [1259, 30] on icon "Favourites" at bounding box center [1266, 28] width 22 height 21
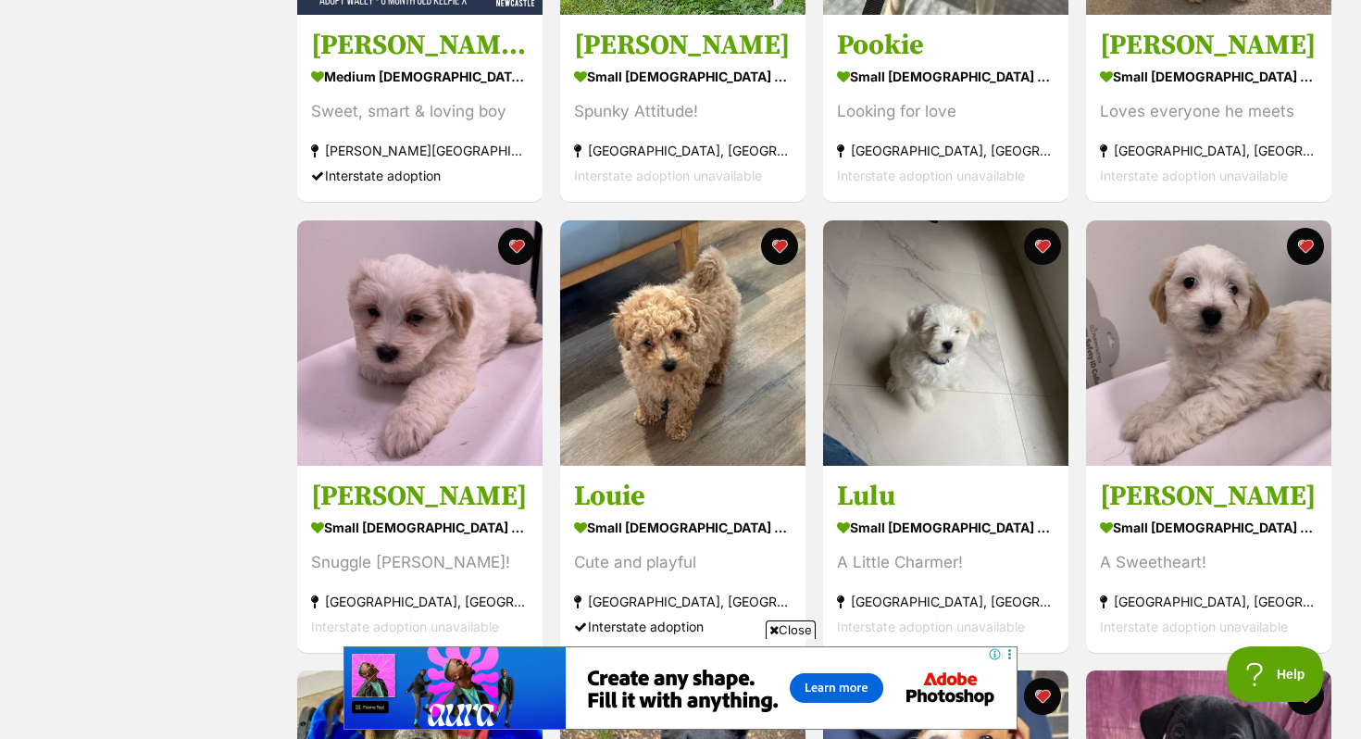
scroll to position [845, 0]
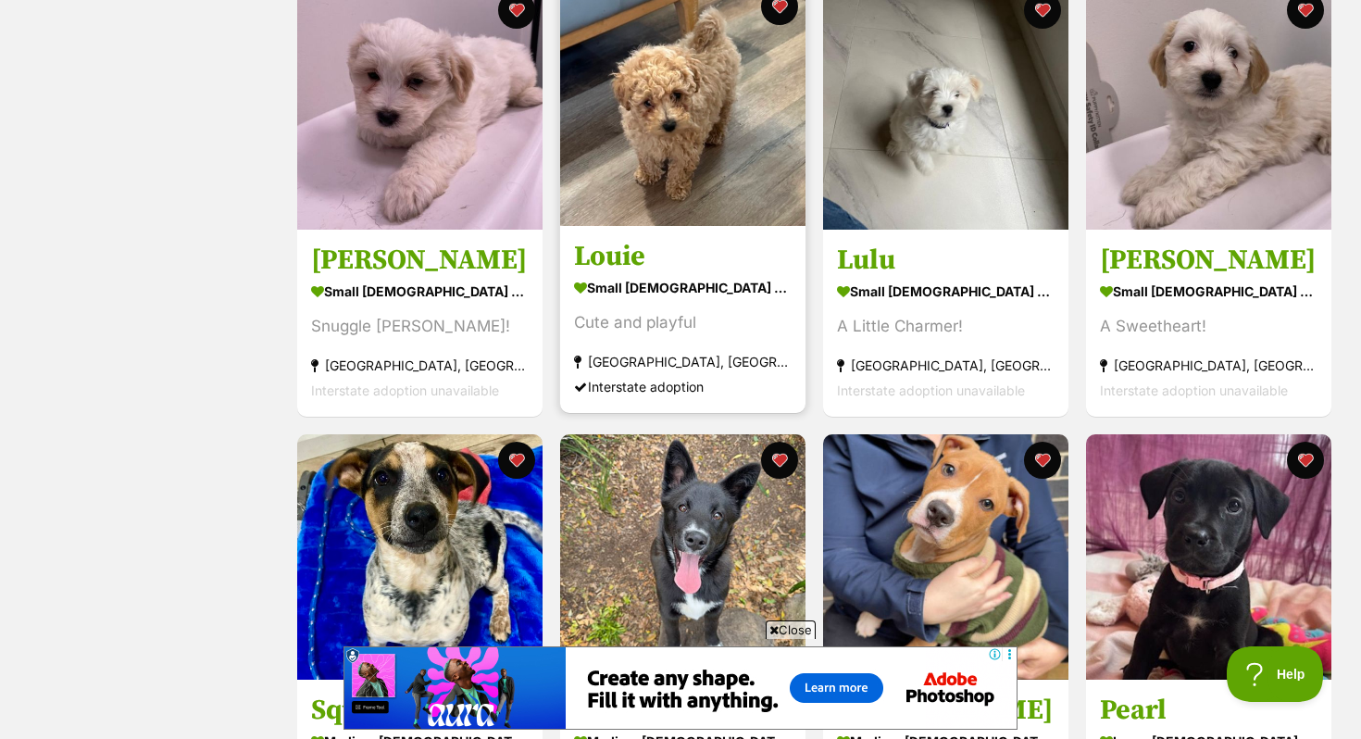
click at [653, 205] on img at bounding box center [682, 103] width 245 height 245
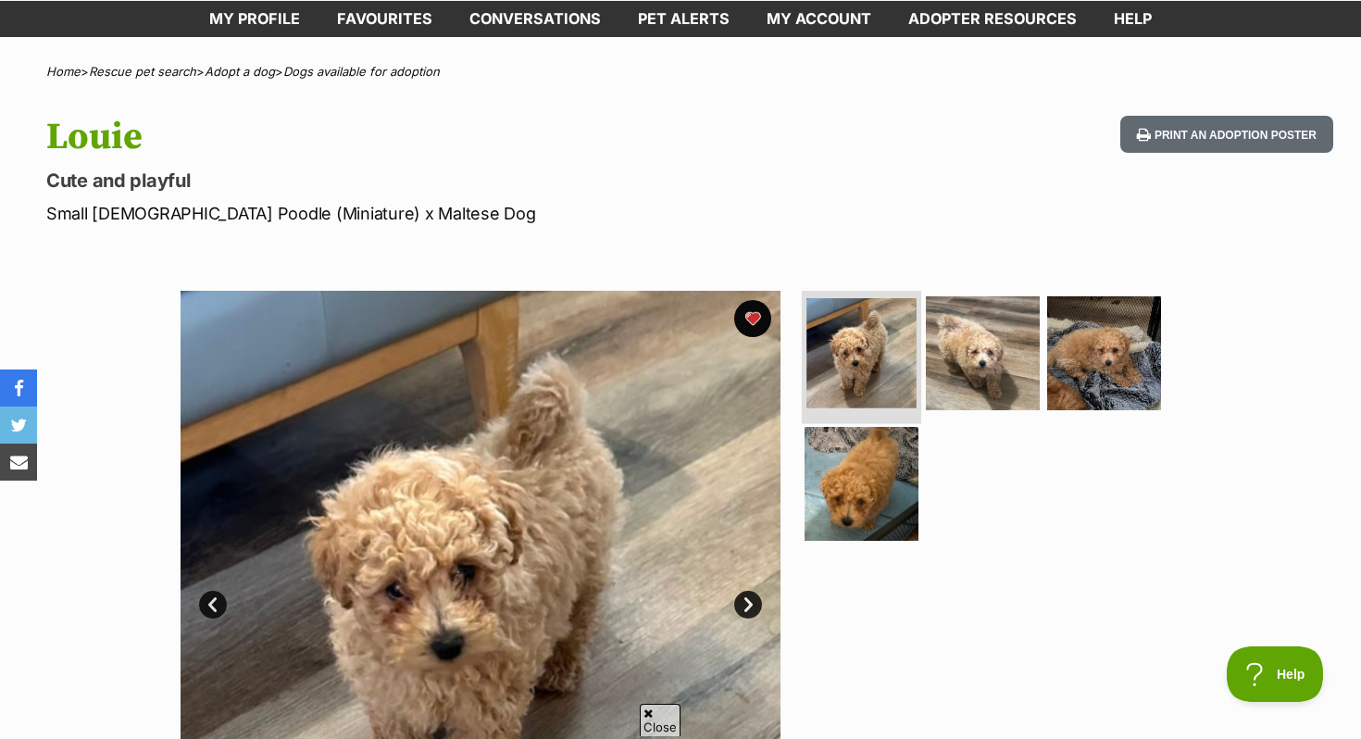
scroll to position [138, 0]
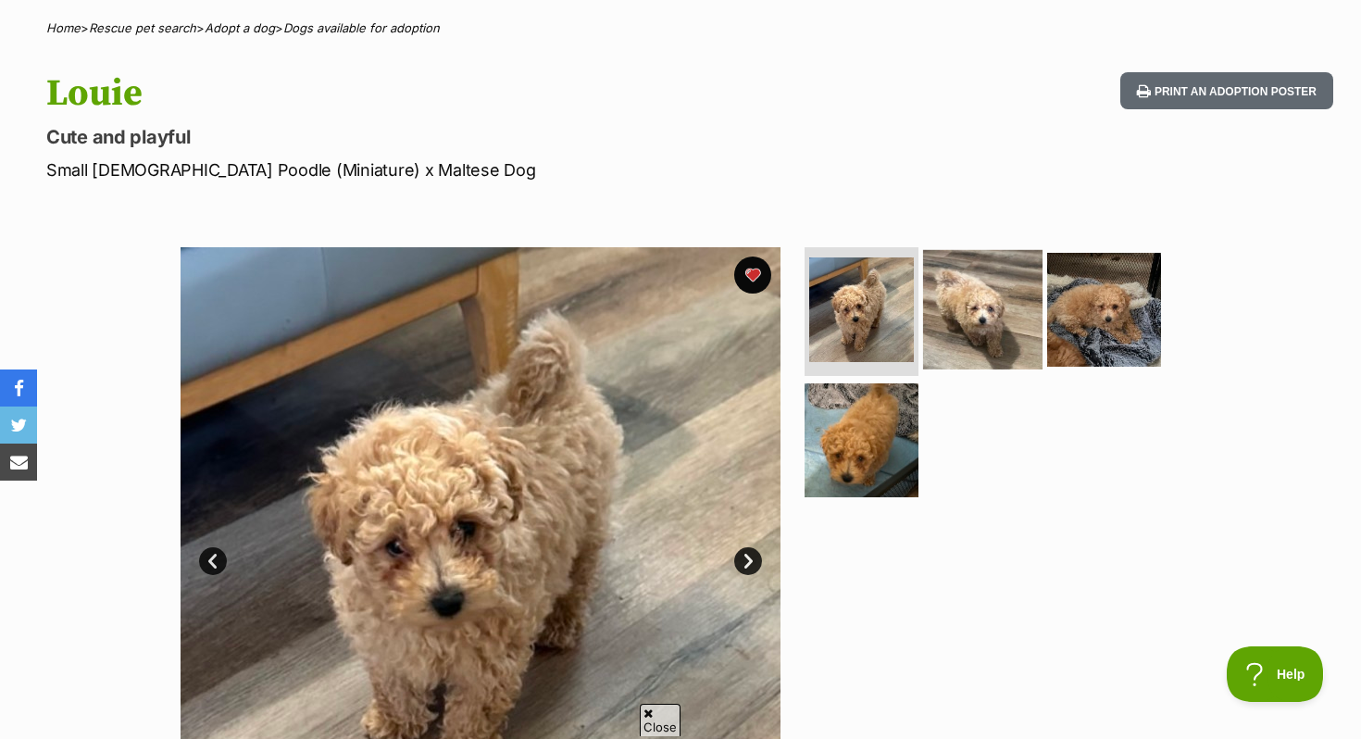
click at [984, 278] on img at bounding box center [982, 308] width 119 height 119
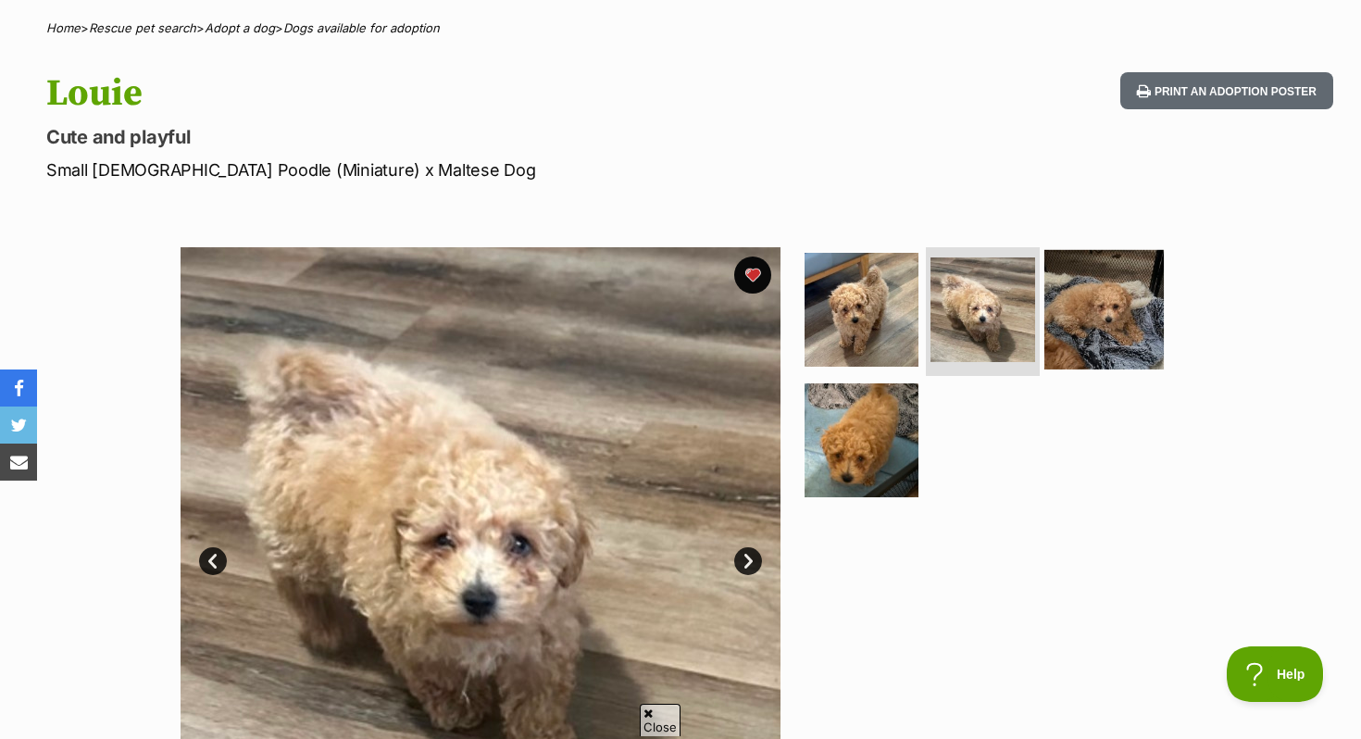
click at [1111, 308] on img at bounding box center [1103, 308] width 119 height 119
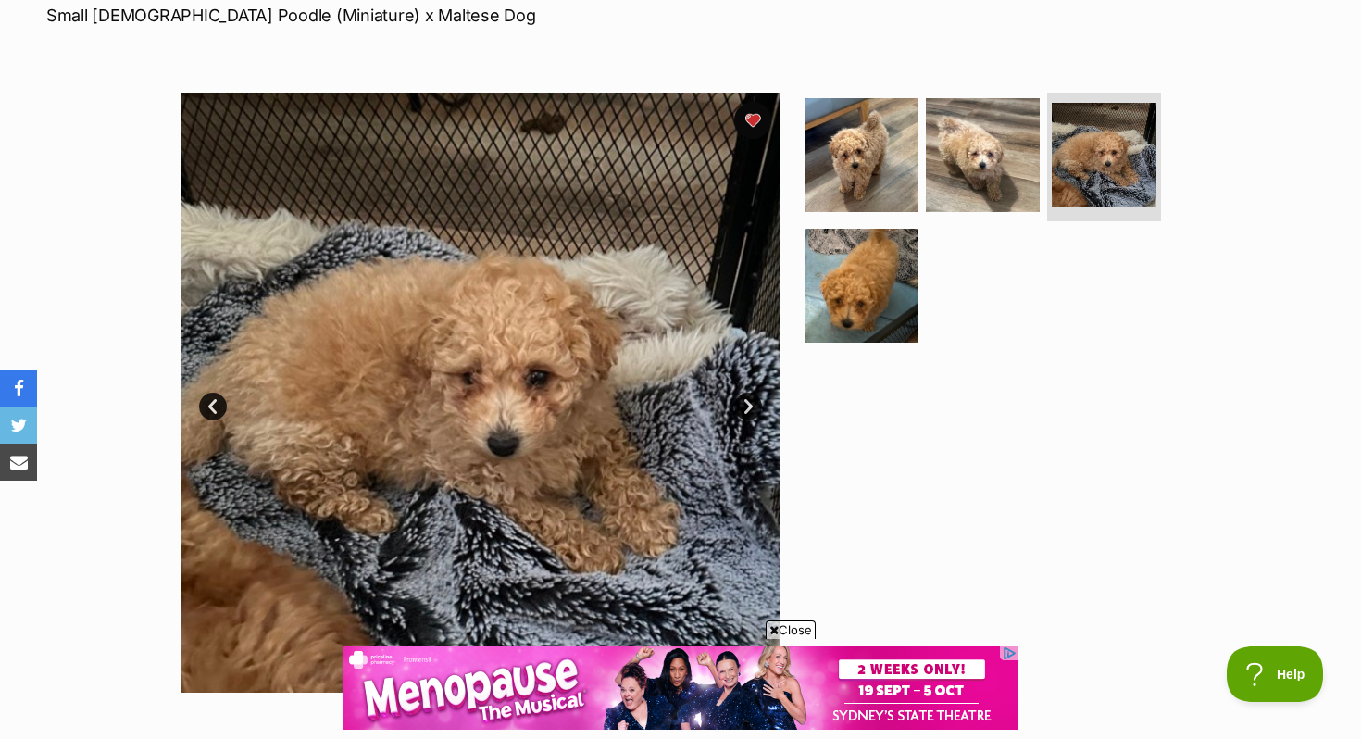
scroll to position [237, 0]
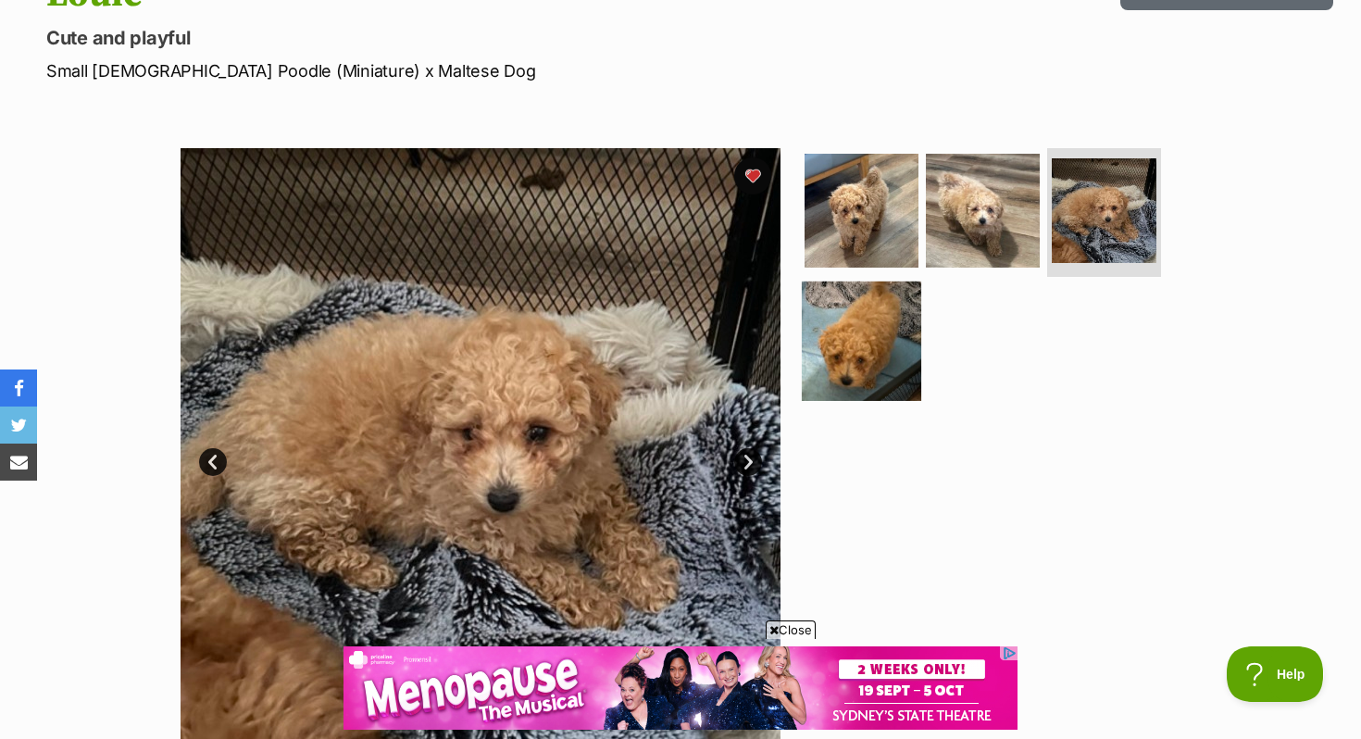
click at [901, 329] on img at bounding box center [861, 340] width 119 height 119
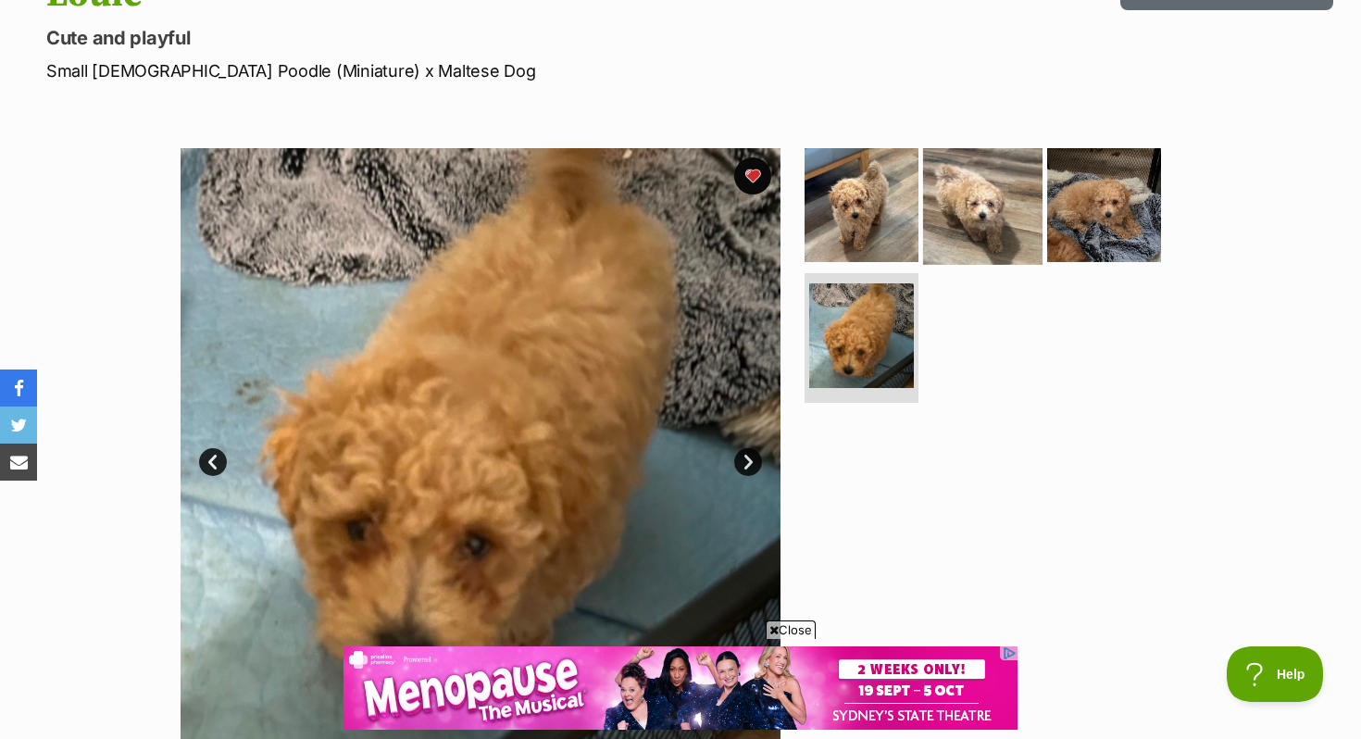
click at [966, 215] on img at bounding box center [982, 203] width 119 height 119
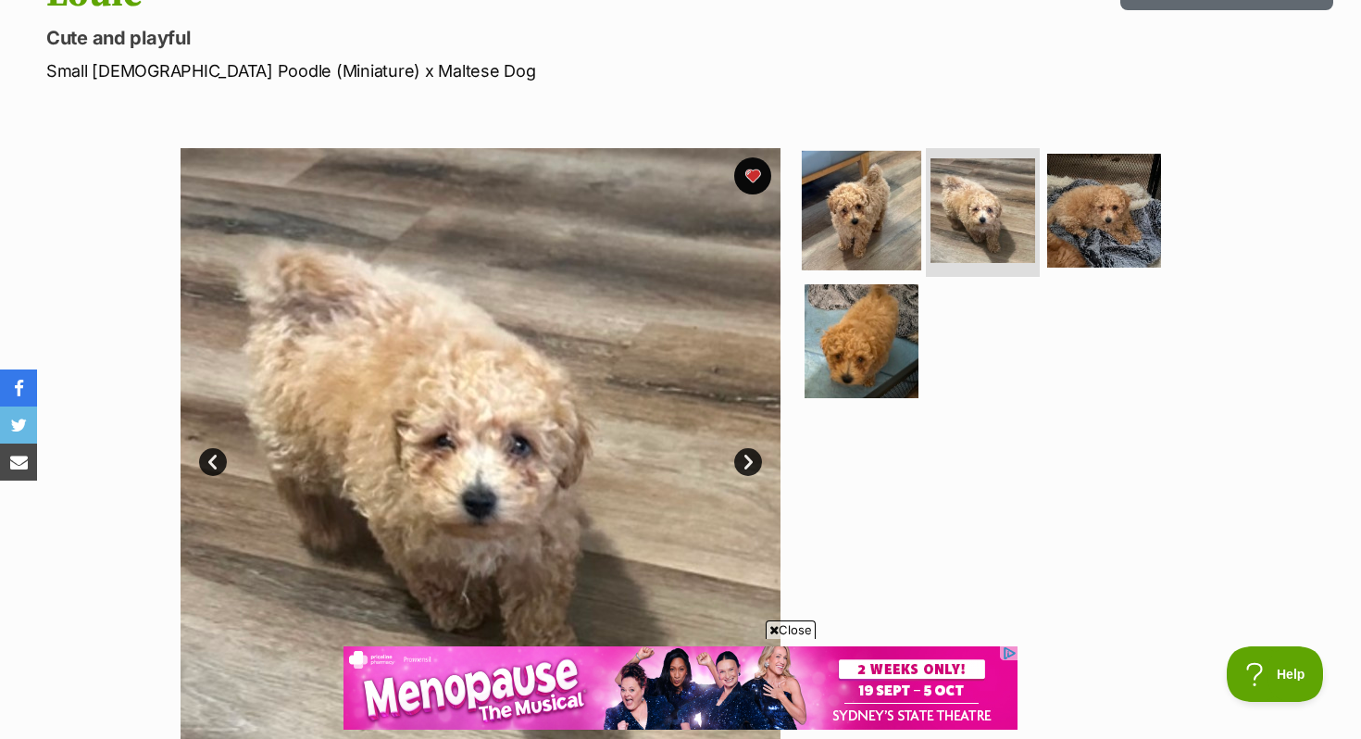
scroll to position [0, 0]
click at [854, 195] on img at bounding box center [861, 209] width 119 height 119
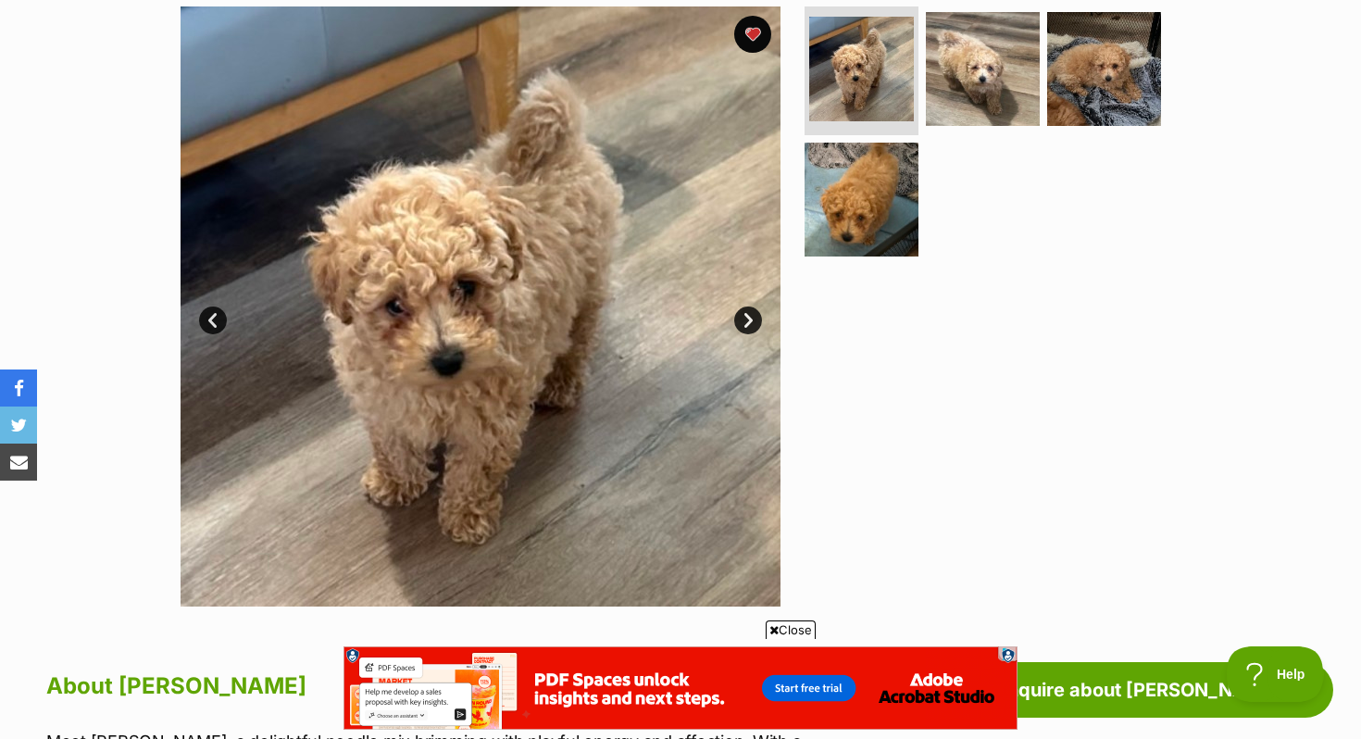
click at [744, 317] on link "Next" at bounding box center [748, 320] width 28 height 28
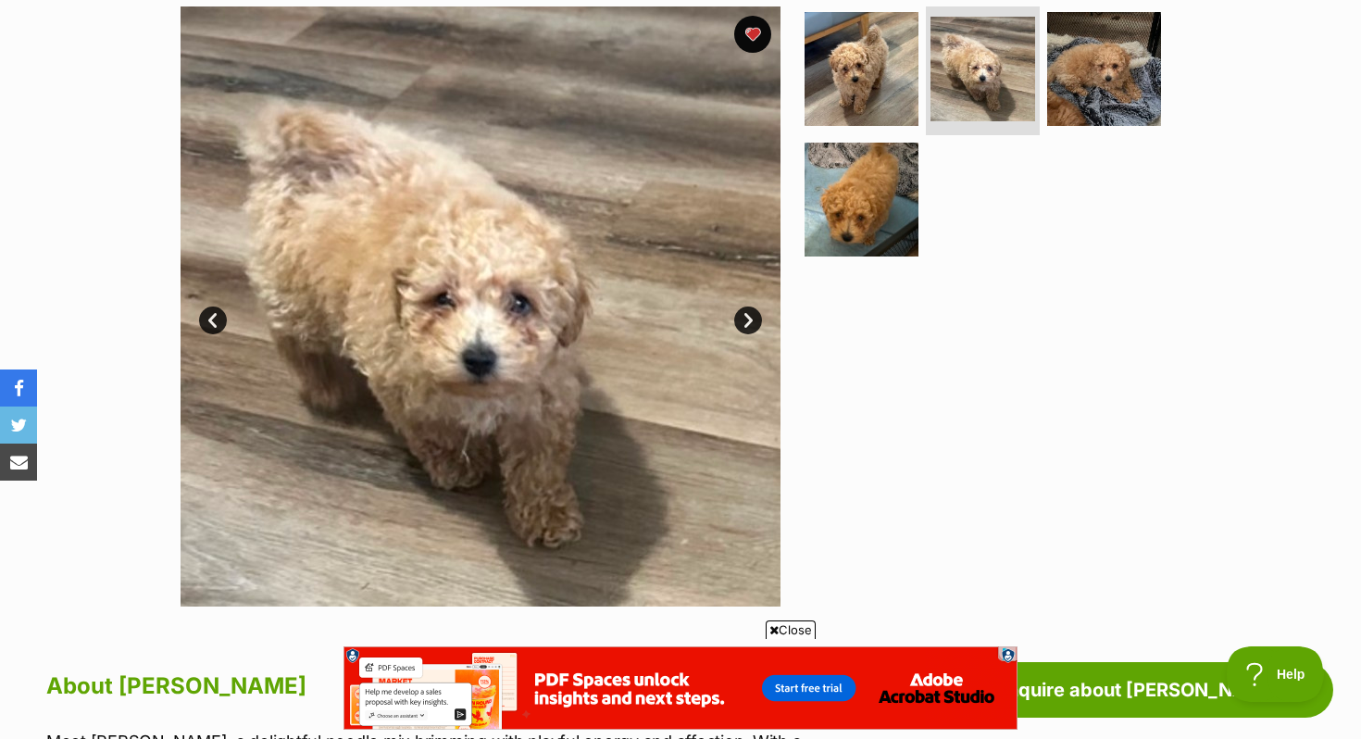
click at [744, 317] on link "Next" at bounding box center [748, 320] width 28 height 28
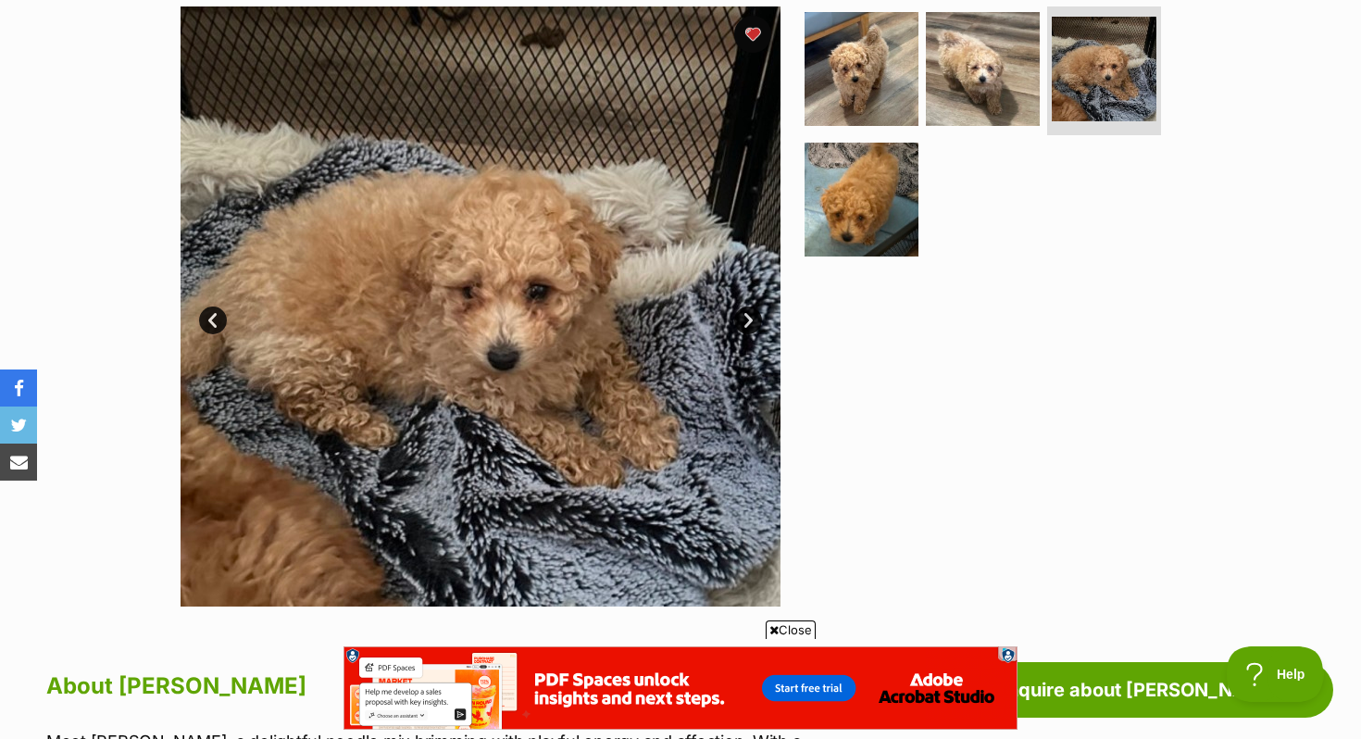
click at [744, 317] on link "Next" at bounding box center [748, 320] width 28 height 28
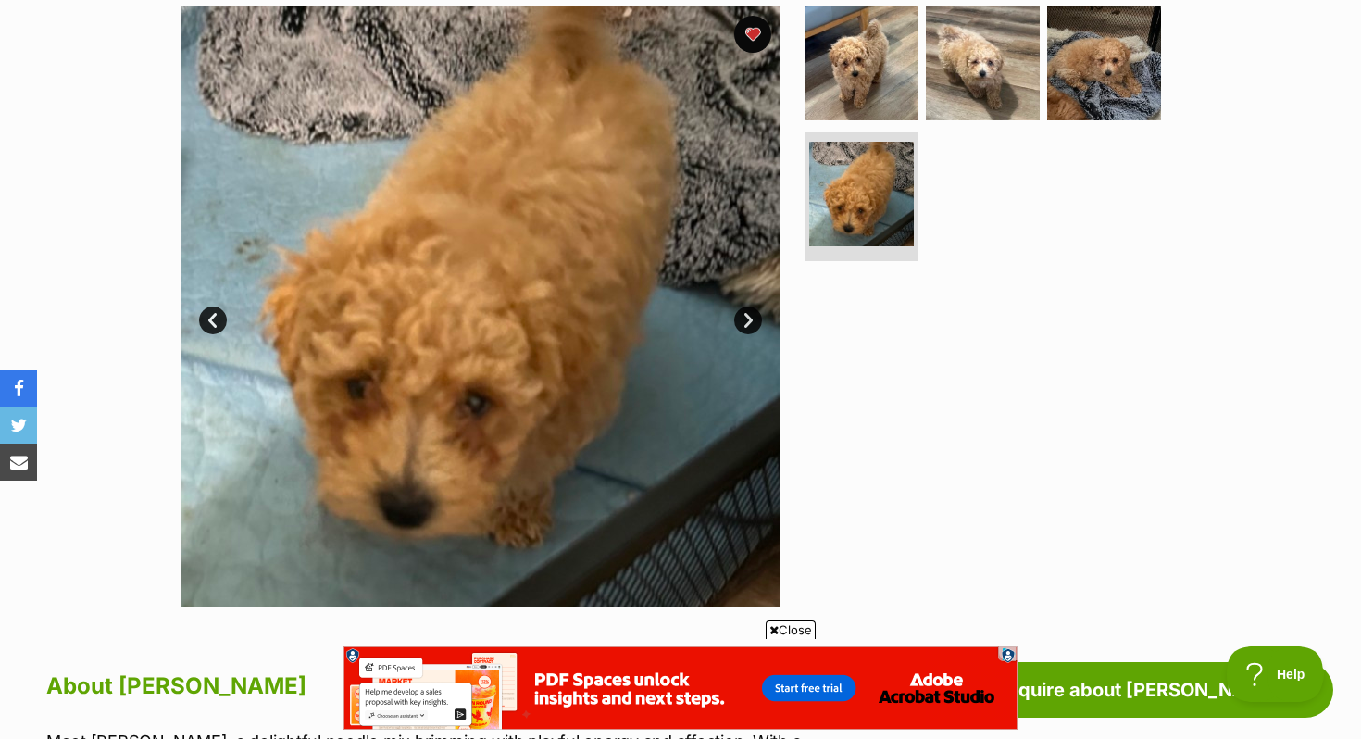
click at [744, 317] on link "Next" at bounding box center [748, 320] width 28 height 28
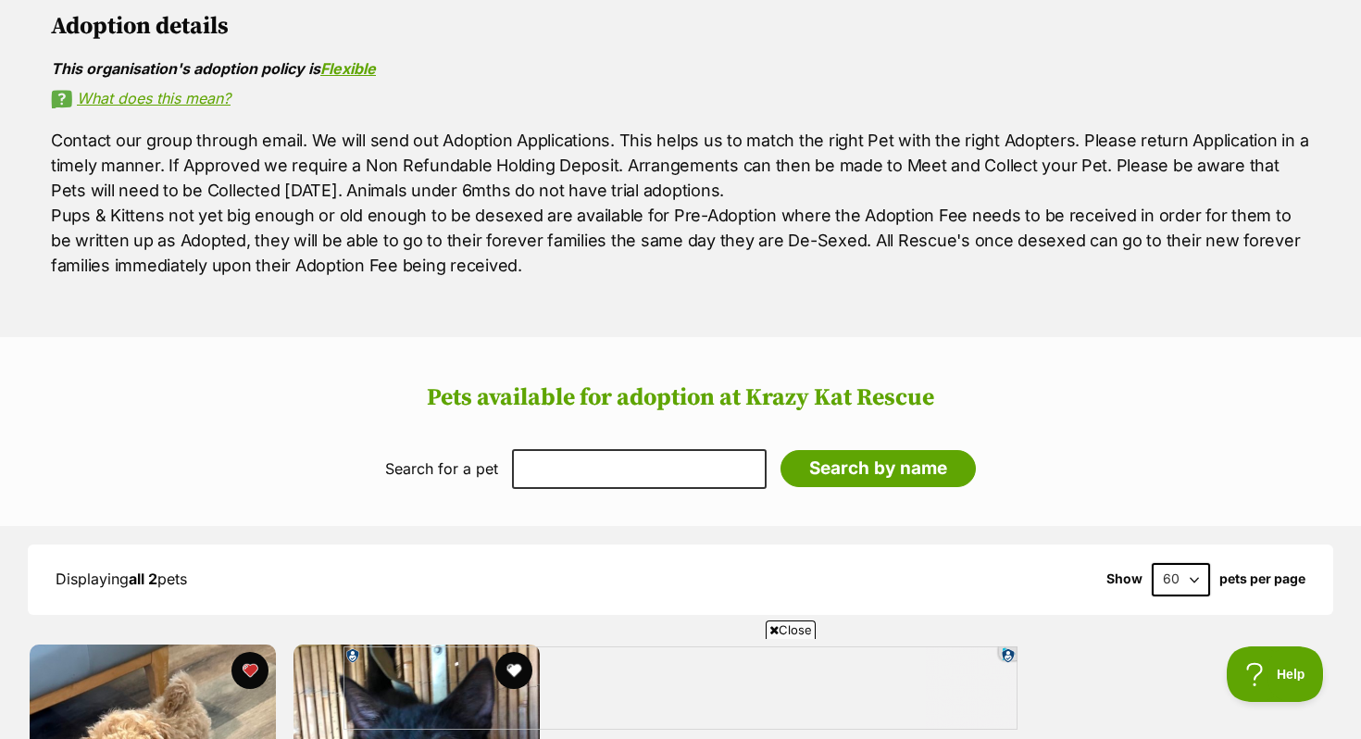
scroll to position [1513, 0]
